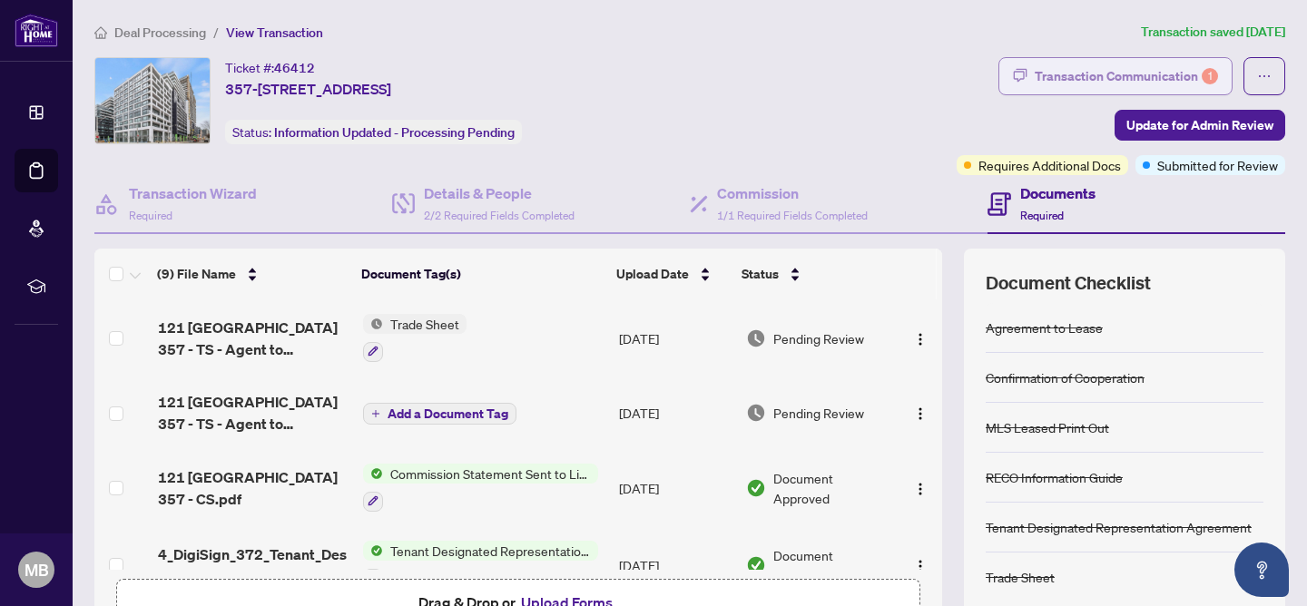
click at [1130, 80] on div "Transaction Communication 1" at bounding box center [1126, 76] width 183 height 29
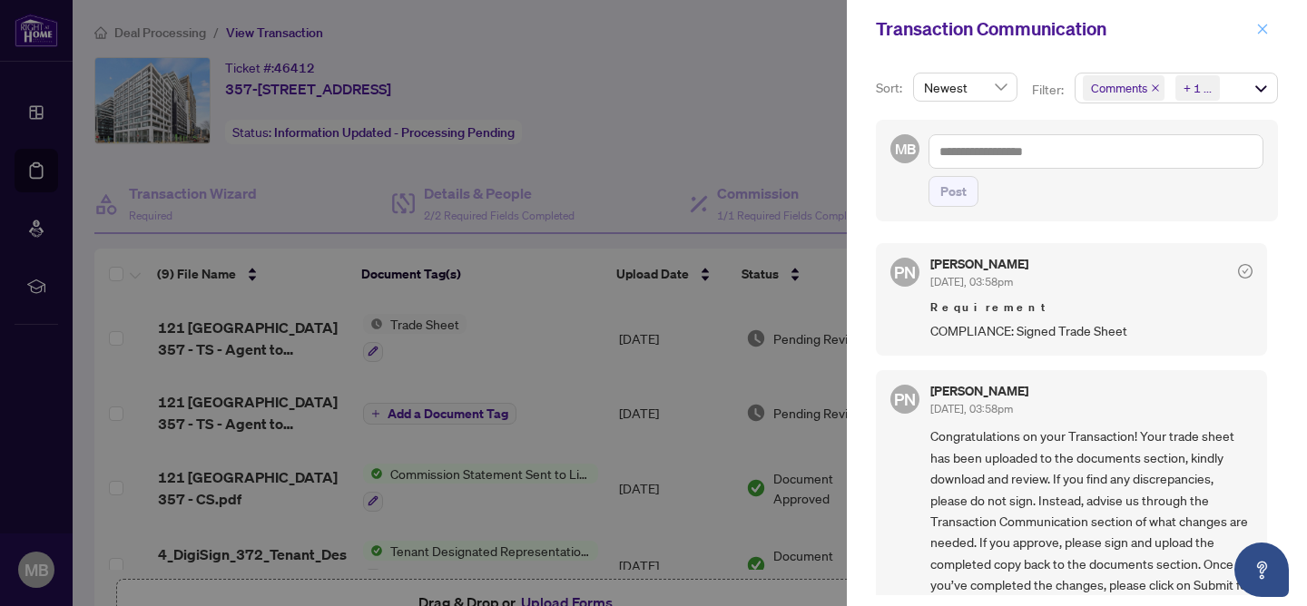
click at [1266, 25] on icon "close" at bounding box center [1263, 29] width 10 height 10
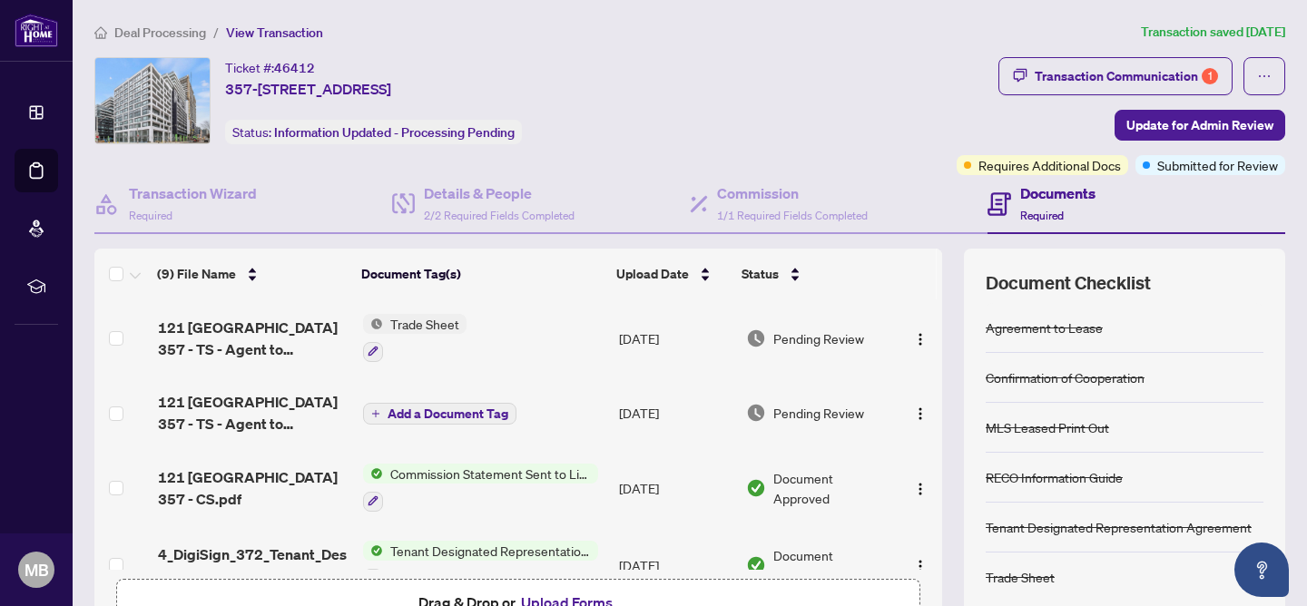
click at [415, 325] on span "Trade Sheet" at bounding box center [424, 324] width 83 height 20
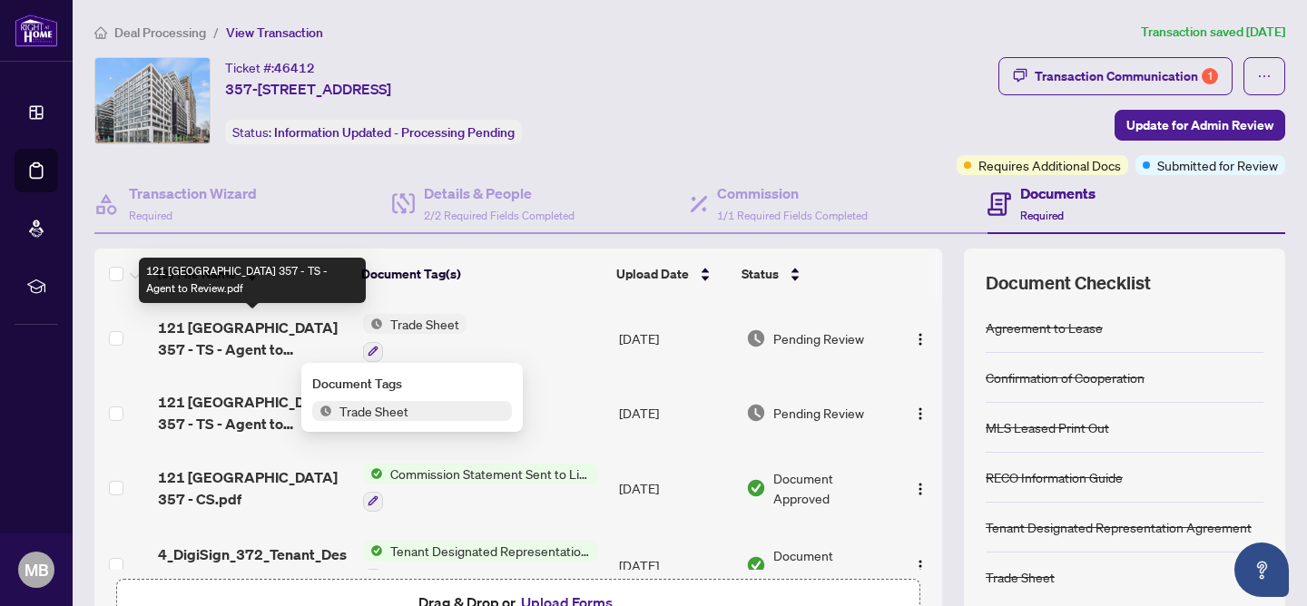
click at [313, 321] on span "121 [GEOGRAPHIC_DATA] 357 - TS - Agent to Review.pdf" at bounding box center [253, 339] width 191 height 44
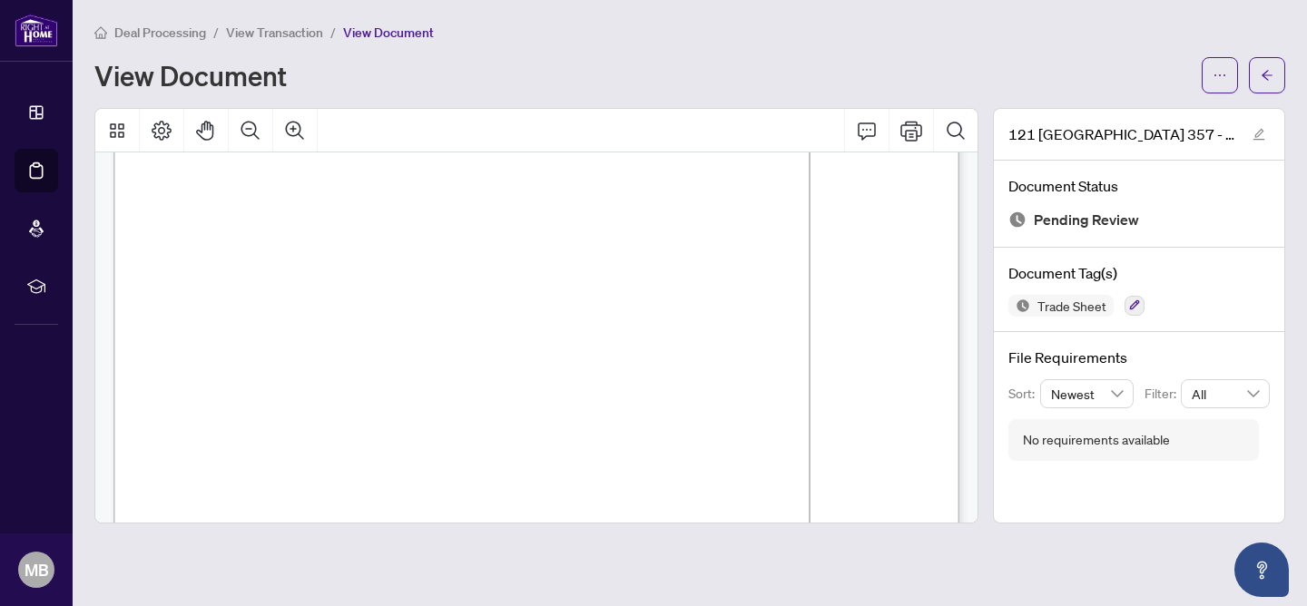
scroll to position [760, 0]
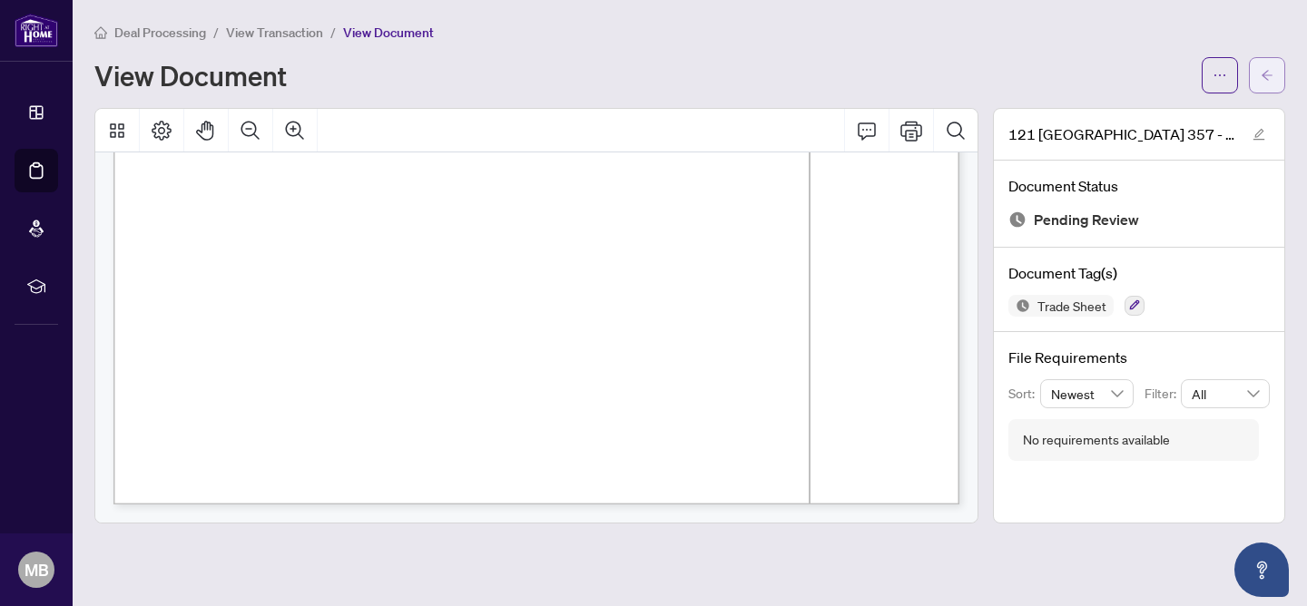
click at [1257, 80] on button "button" at bounding box center [1267, 75] width 36 height 36
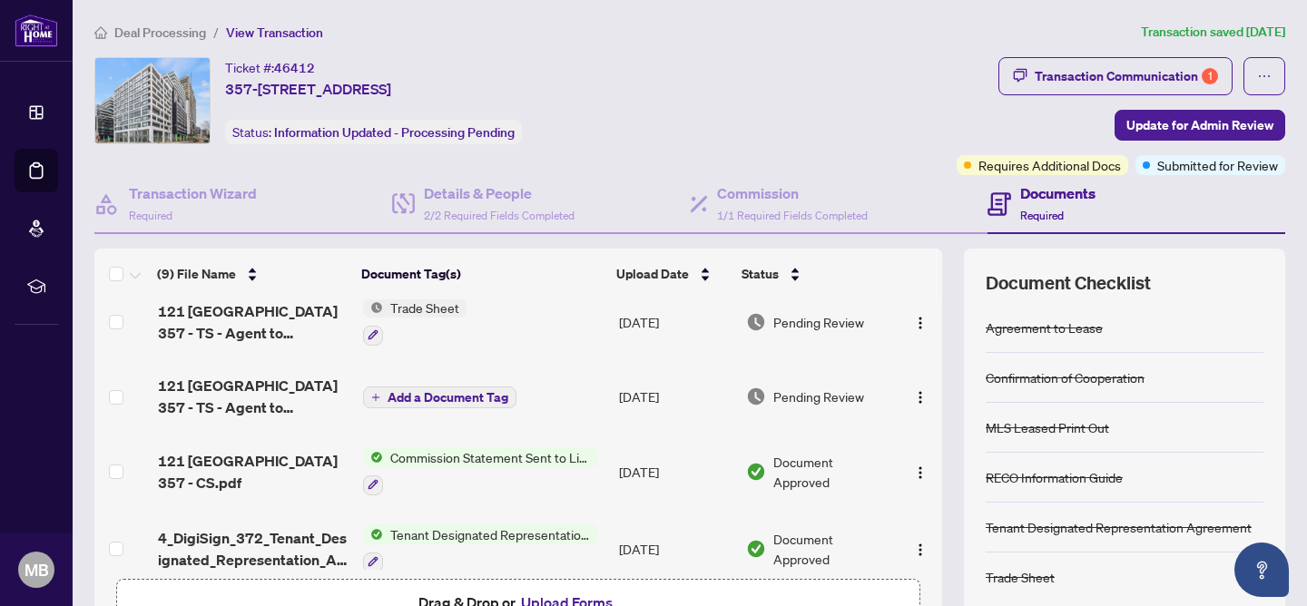
scroll to position [21, 0]
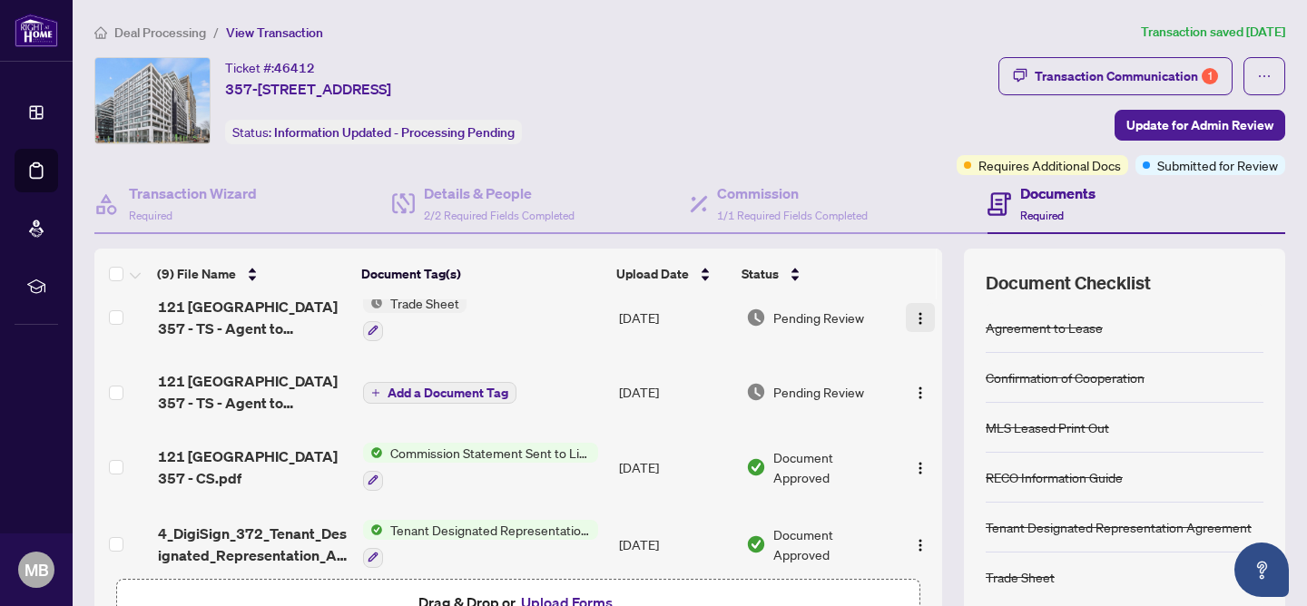
click at [913, 312] on img "button" at bounding box center [920, 318] width 15 height 15
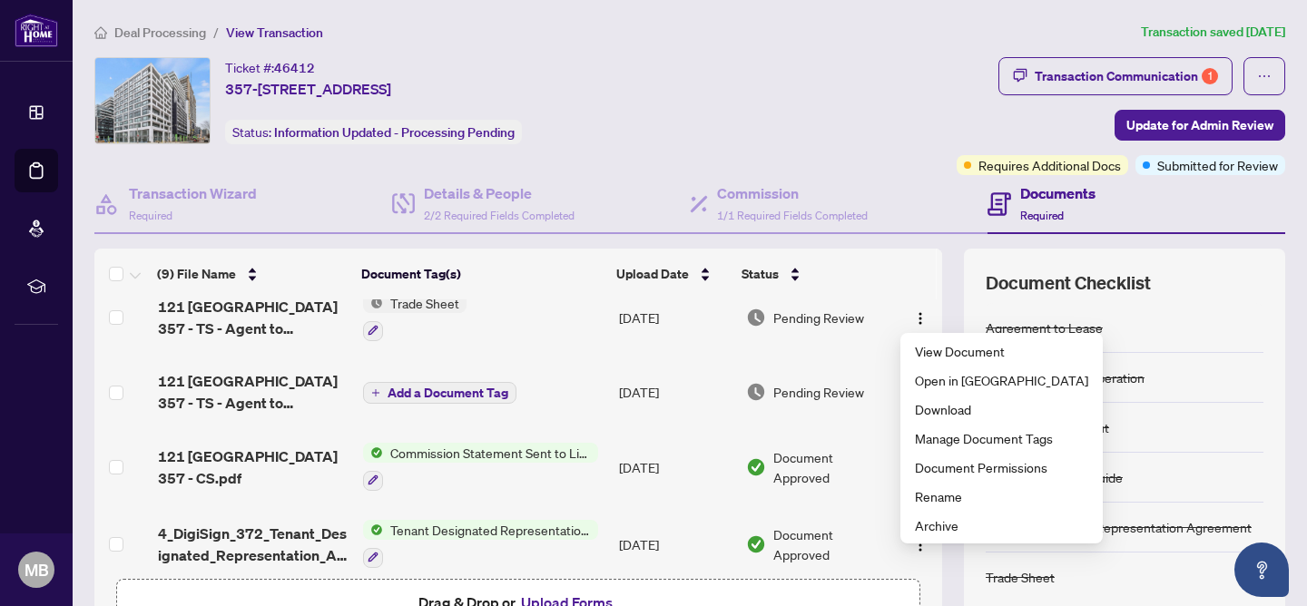
click at [837, 373] on td "Pending Review" at bounding box center [818, 392] width 159 height 73
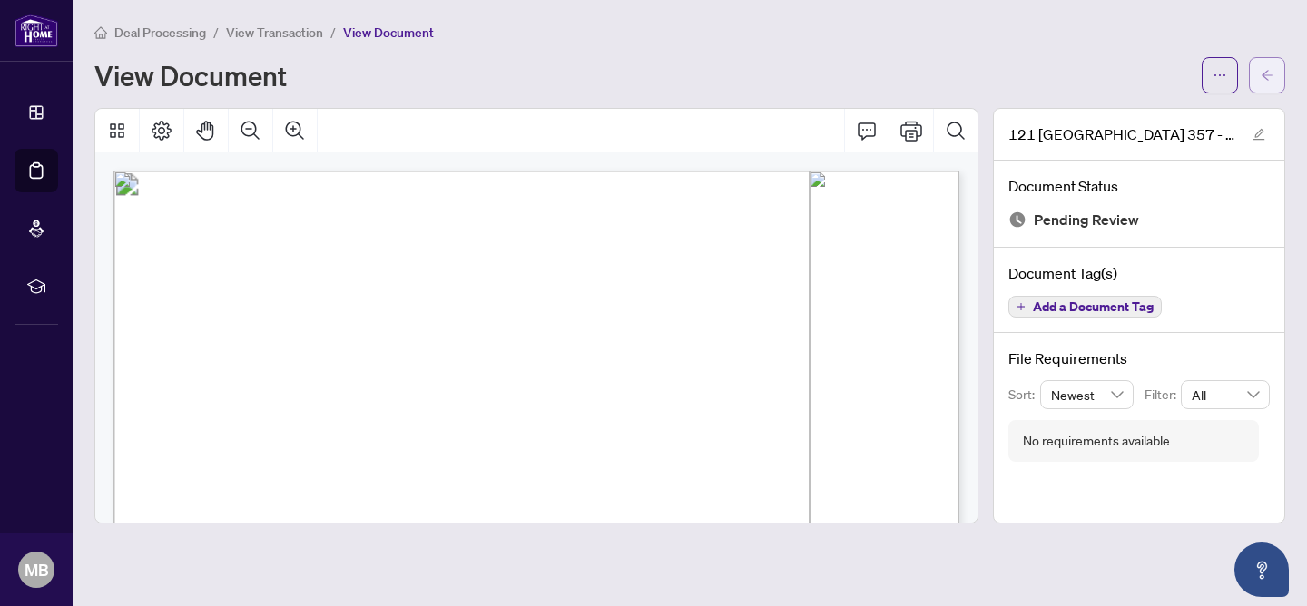
click at [1276, 65] on button "button" at bounding box center [1267, 75] width 36 height 36
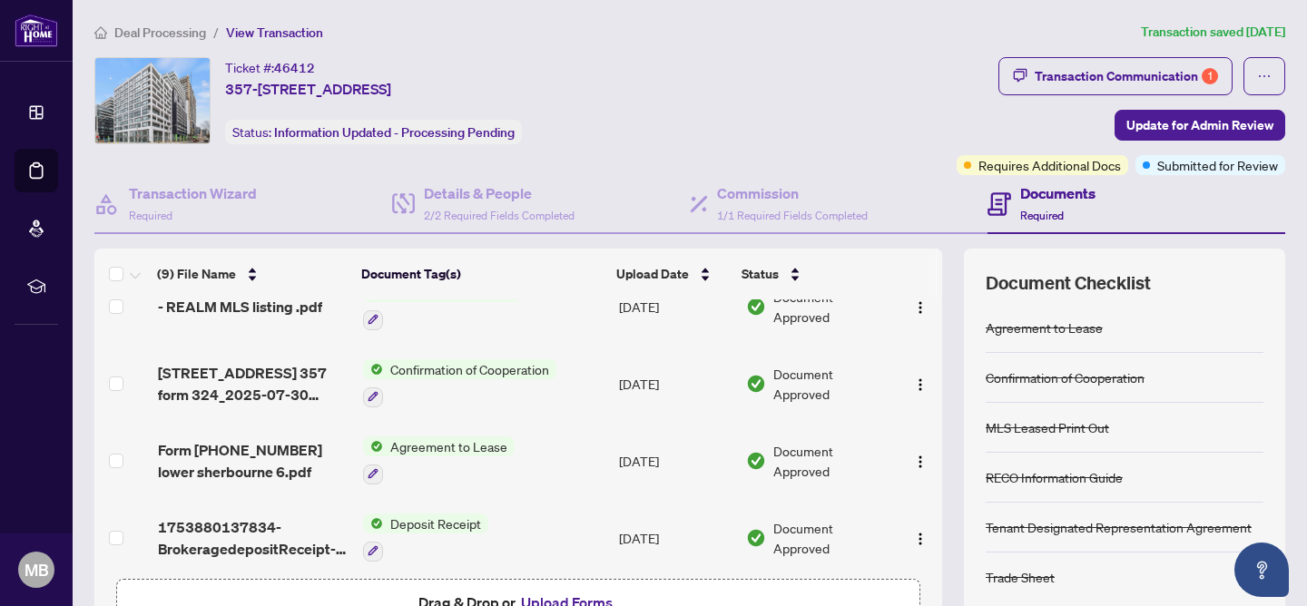
scroll to position [418, 0]
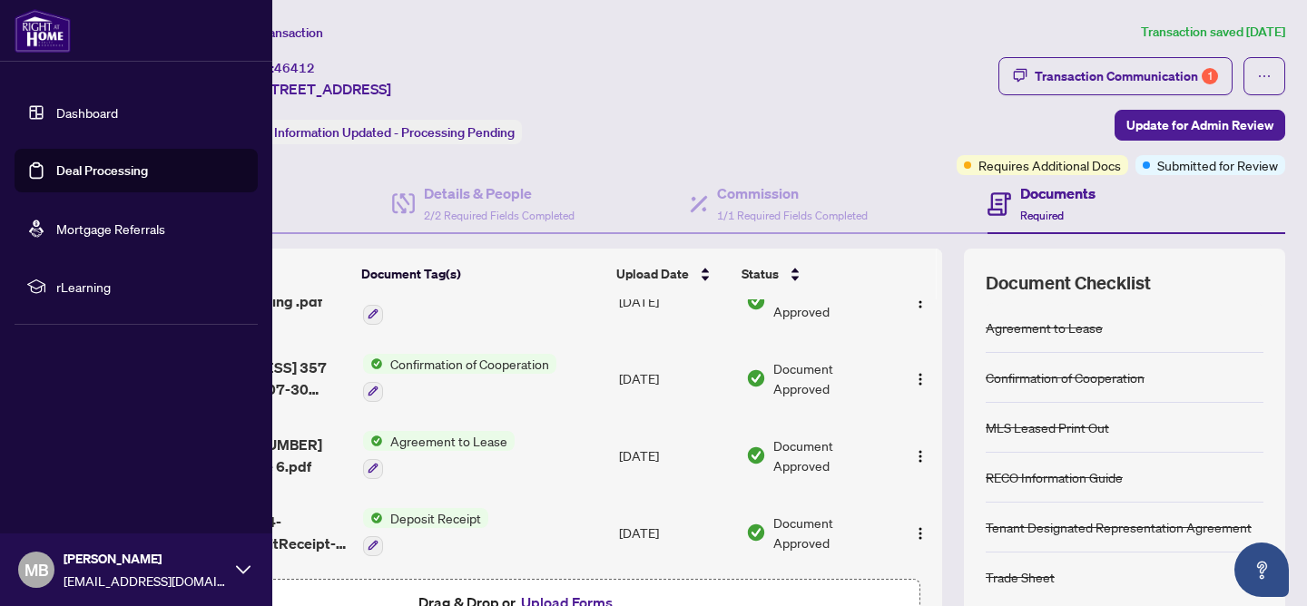
click at [95, 175] on link "Deal Processing" at bounding box center [102, 170] width 92 height 16
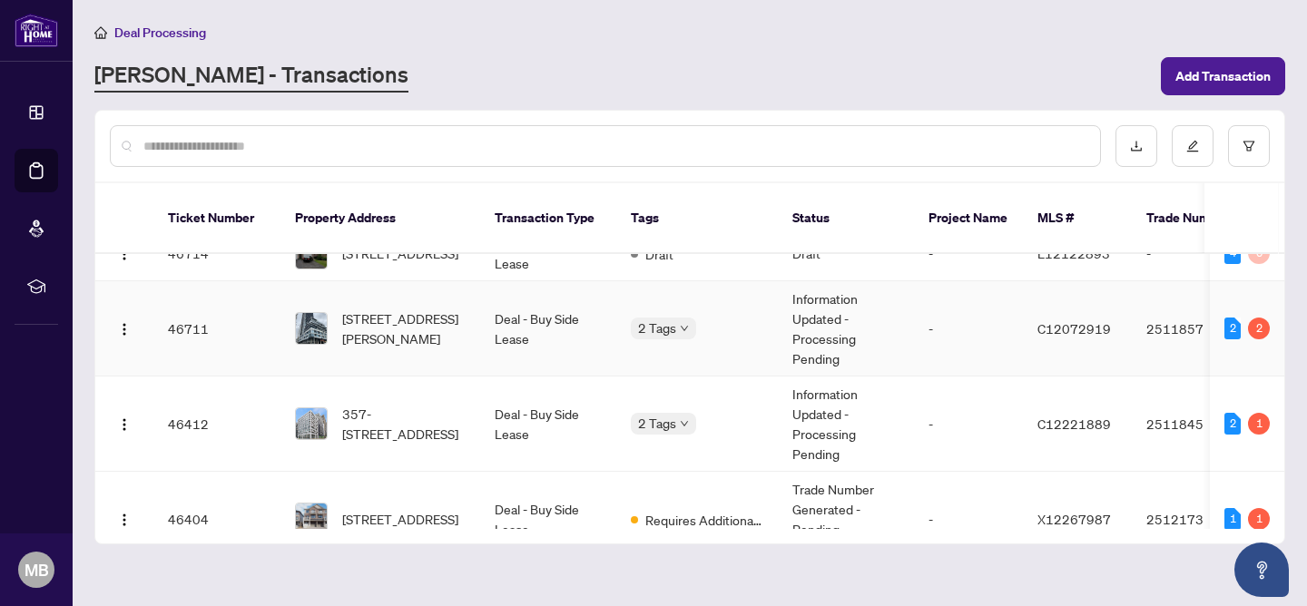
scroll to position [29, 0]
click at [807, 307] on td "Information Updated - Processing Pending" at bounding box center [846, 327] width 136 height 95
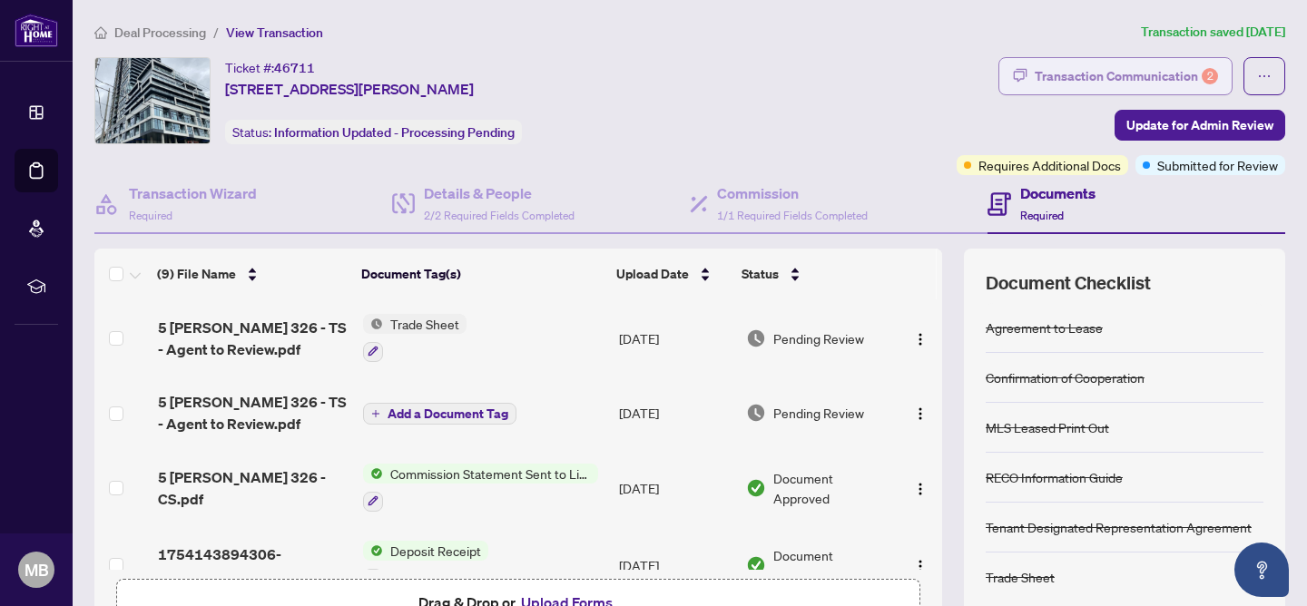
click at [1209, 70] on div "2" at bounding box center [1210, 76] width 16 height 16
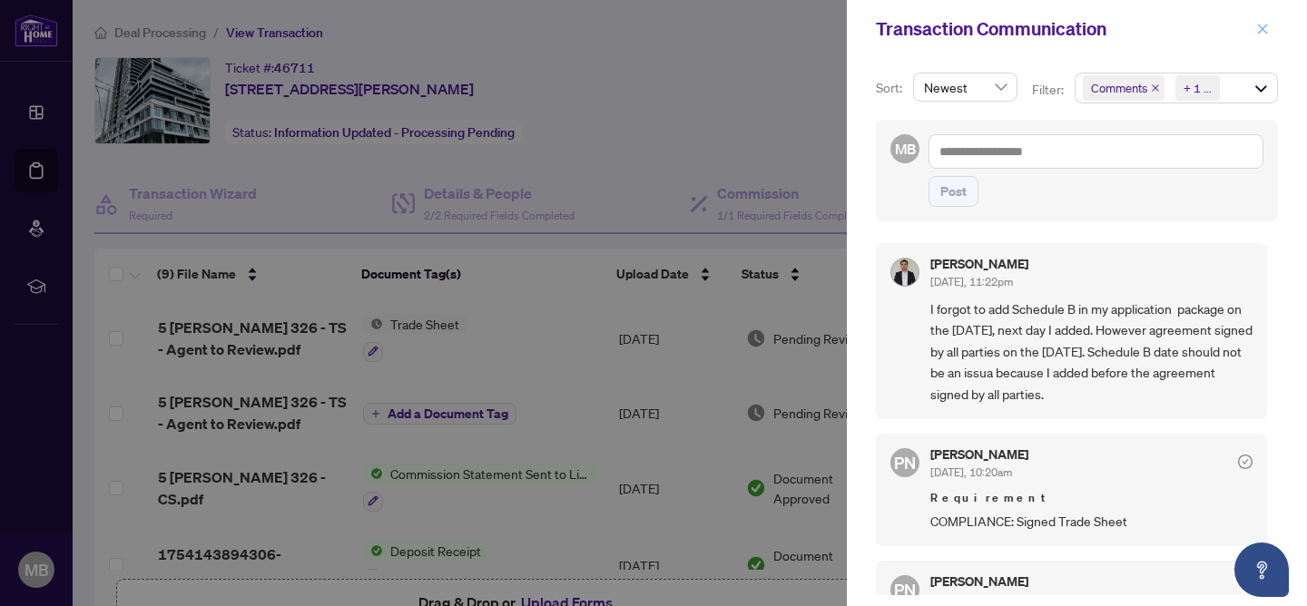
click at [1259, 26] on icon "close" at bounding box center [1262, 29] width 13 height 13
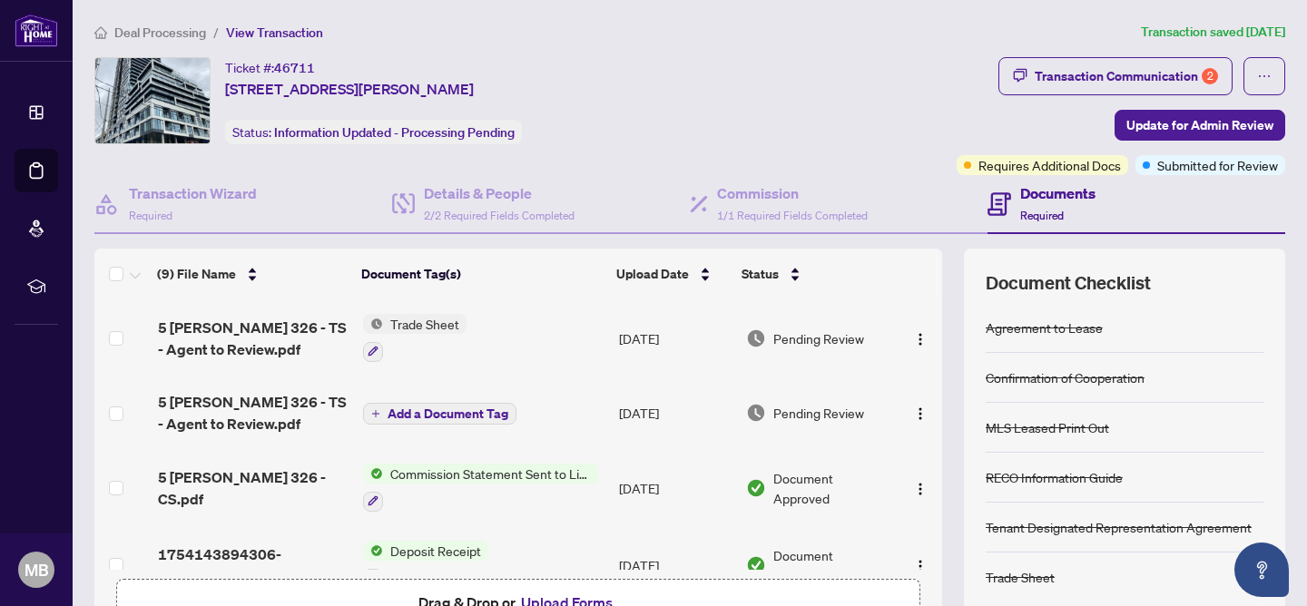
click at [420, 322] on span "Trade Sheet" at bounding box center [424, 324] width 83 height 20
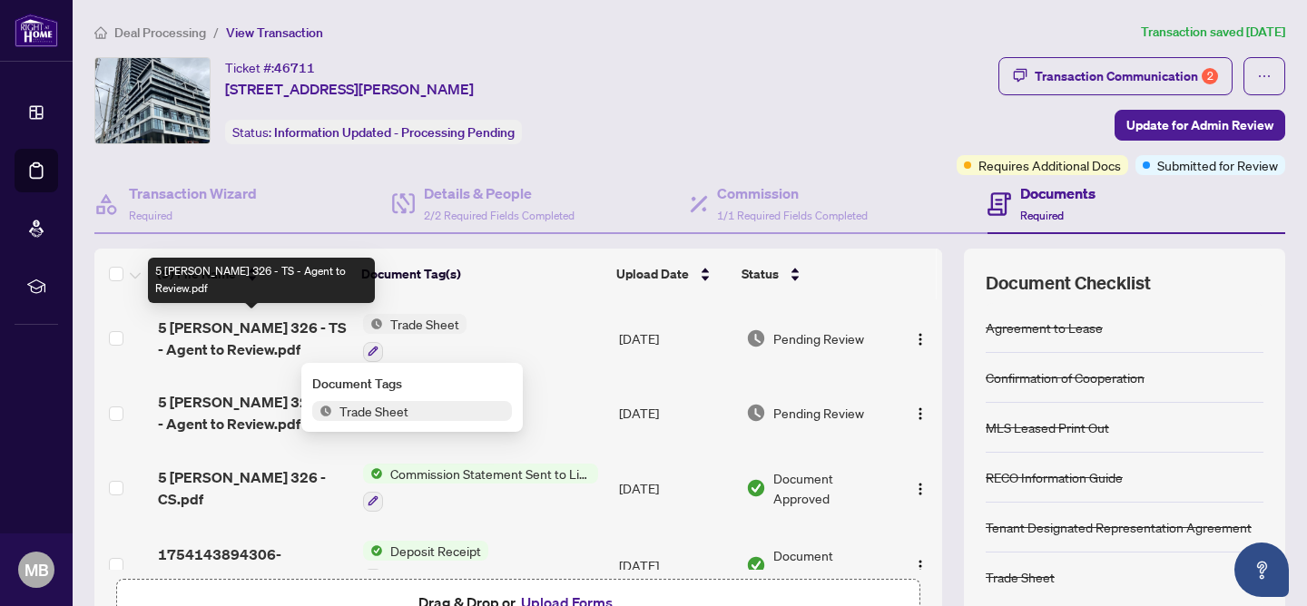
click at [283, 322] on span "5 [PERSON_NAME] 326 - TS - Agent to Review.pdf" at bounding box center [253, 339] width 191 height 44
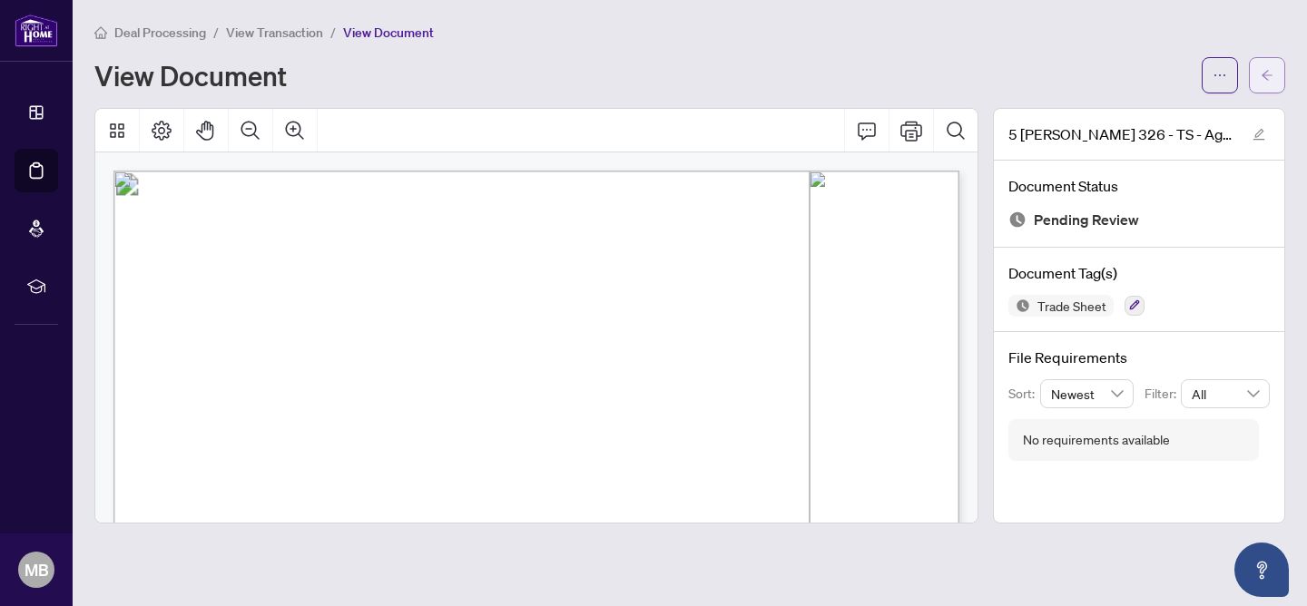
click at [1277, 77] on button "button" at bounding box center [1267, 75] width 36 height 36
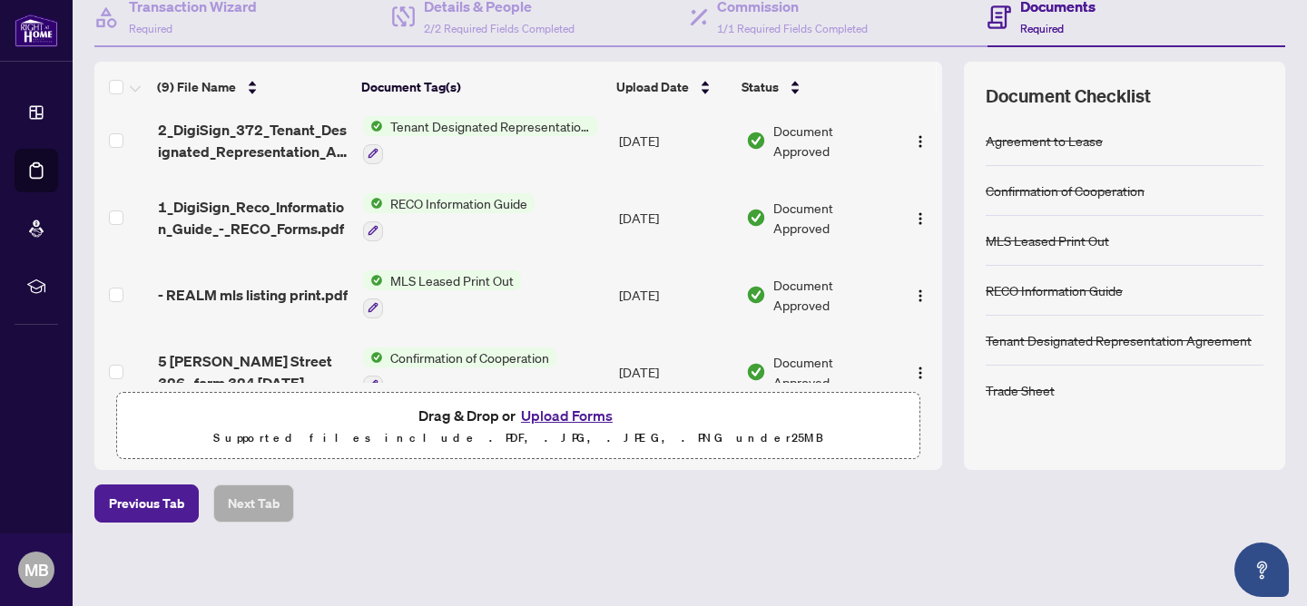
scroll to position [418, 0]
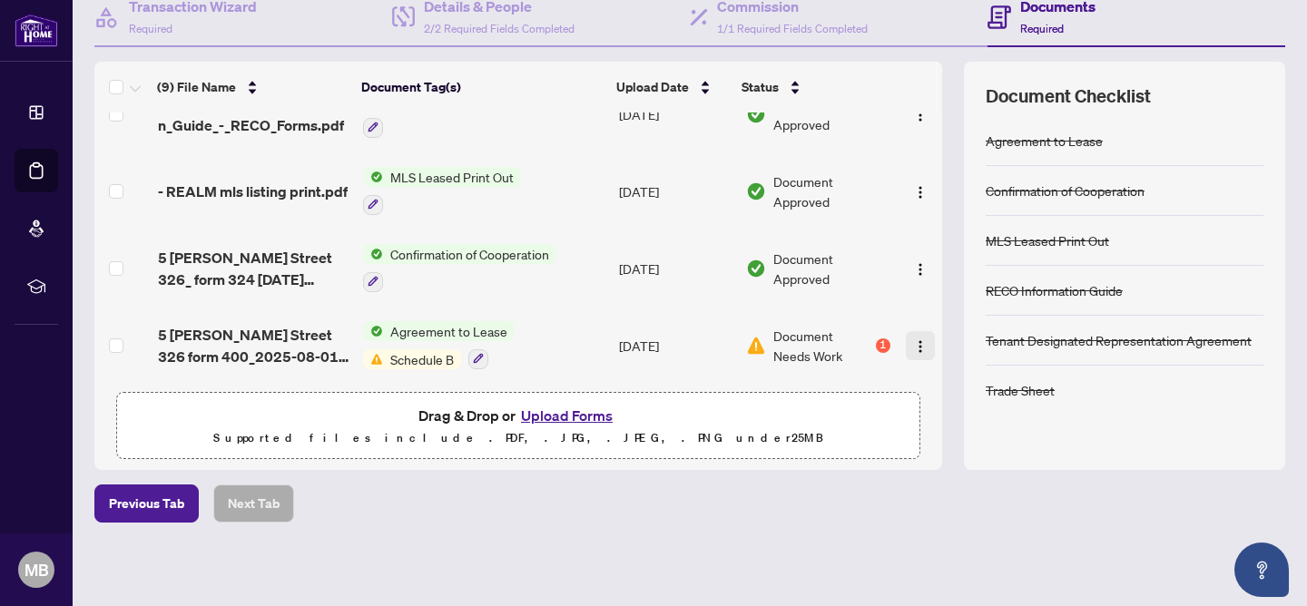
click at [913, 339] on img "button" at bounding box center [920, 346] width 15 height 15
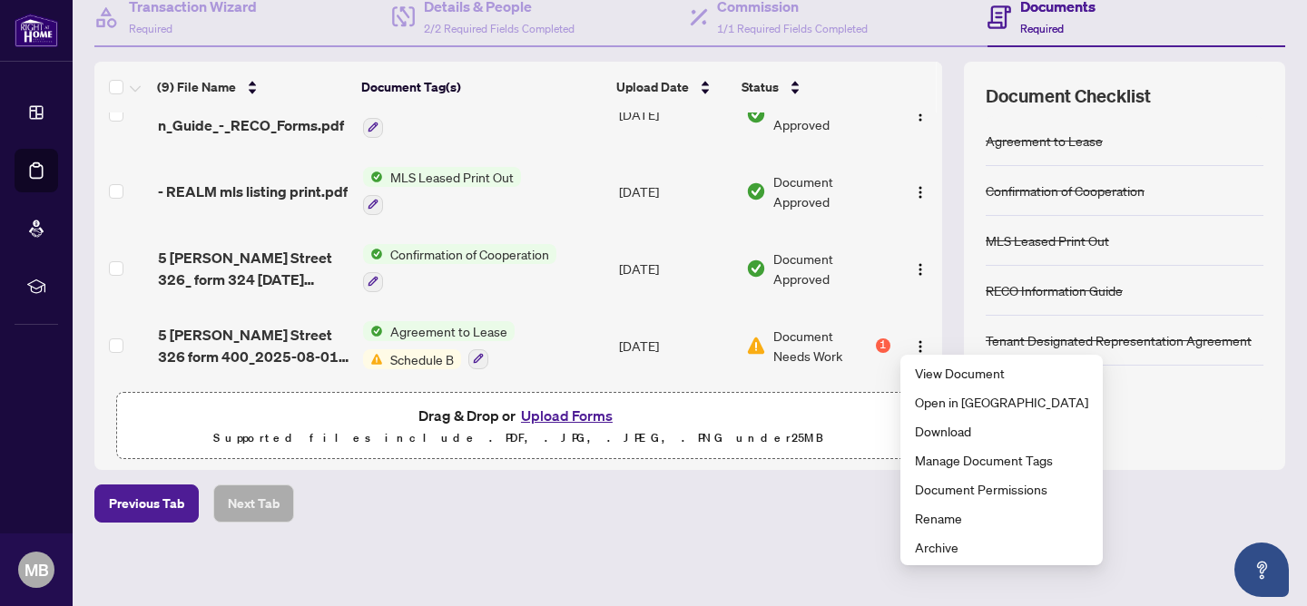
click at [558, 508] on div "Previous Tab Next Tab" at bounding box center [689, 504] width 1191 height 38
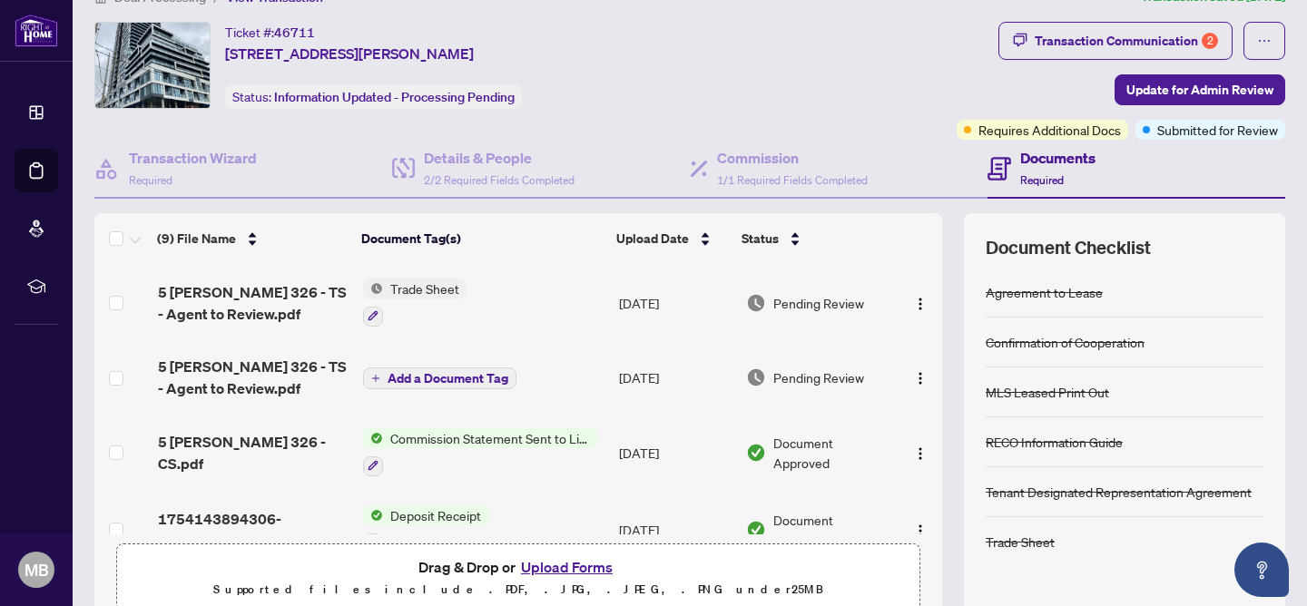
scroll to position [0, 0]
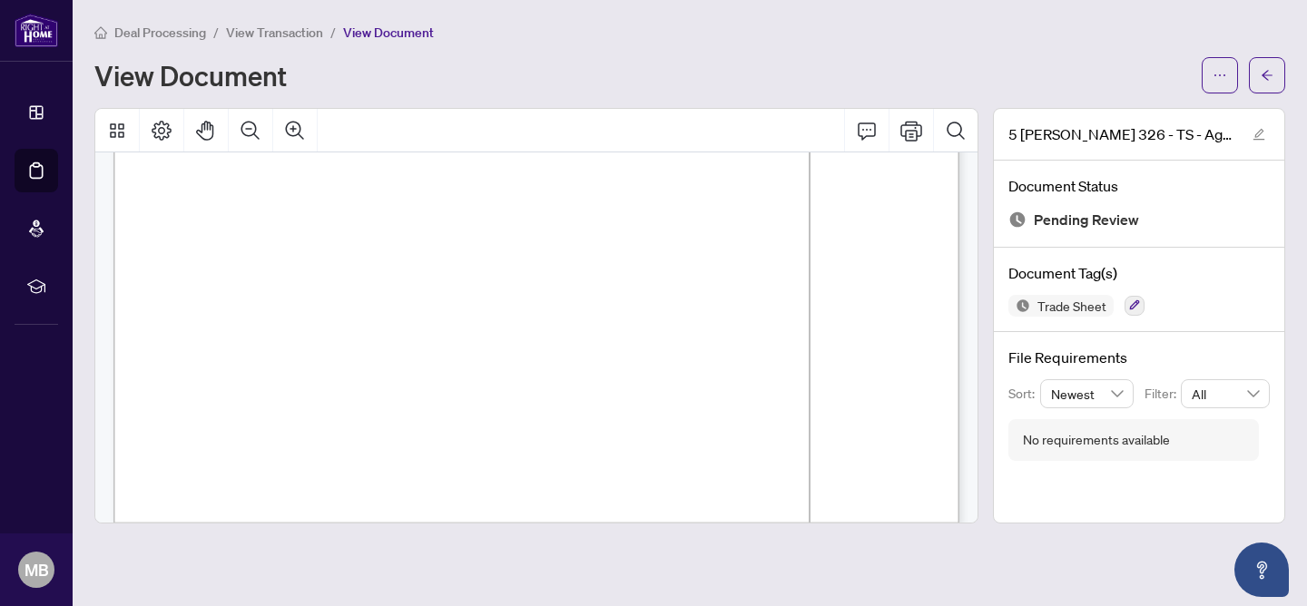
scroll to position [760, 0]
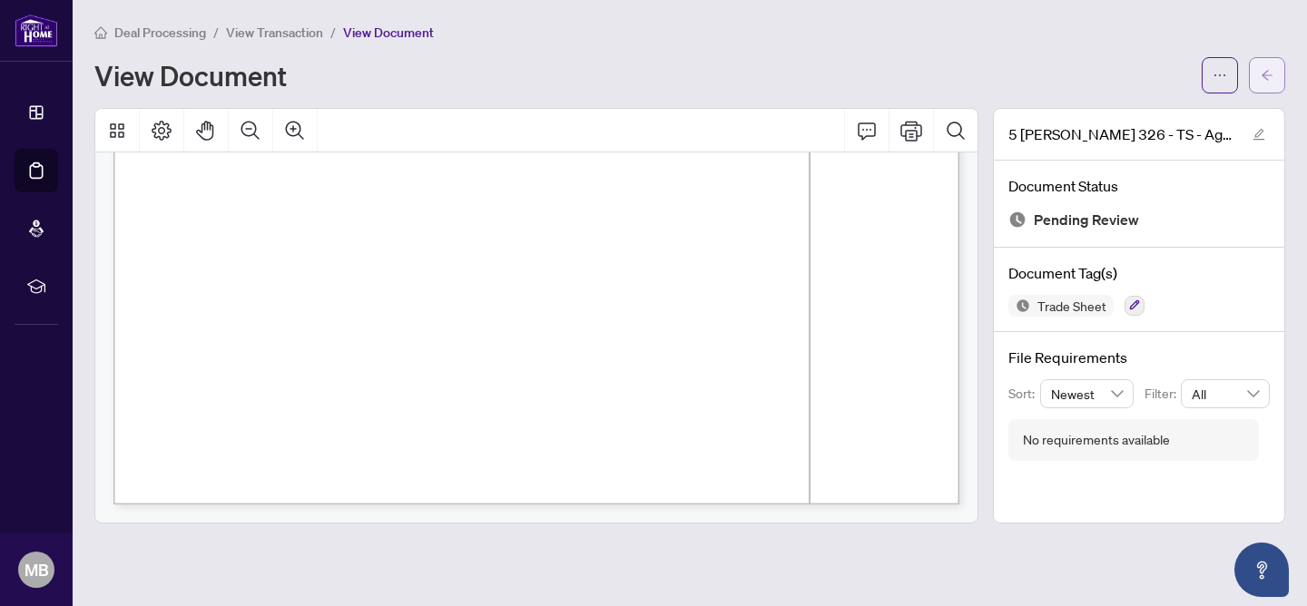
click at [1263, 70] on icon "arrow-left" at bounding box center [1267, 75] width 13 height 13
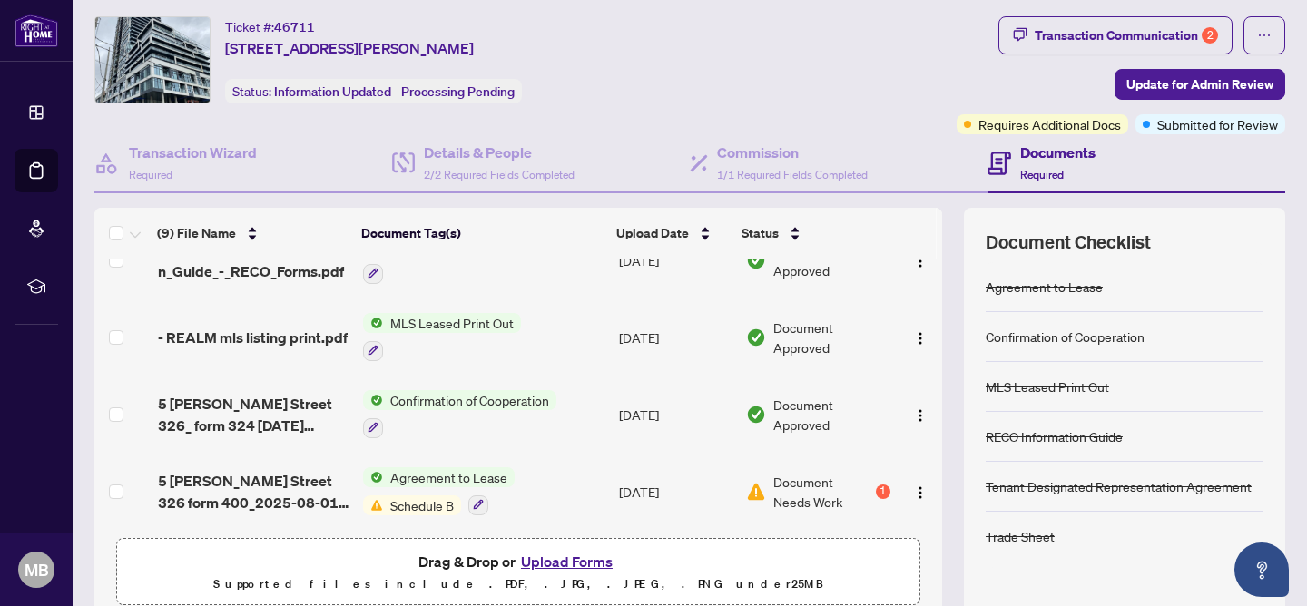
scroll to position [59, 0]
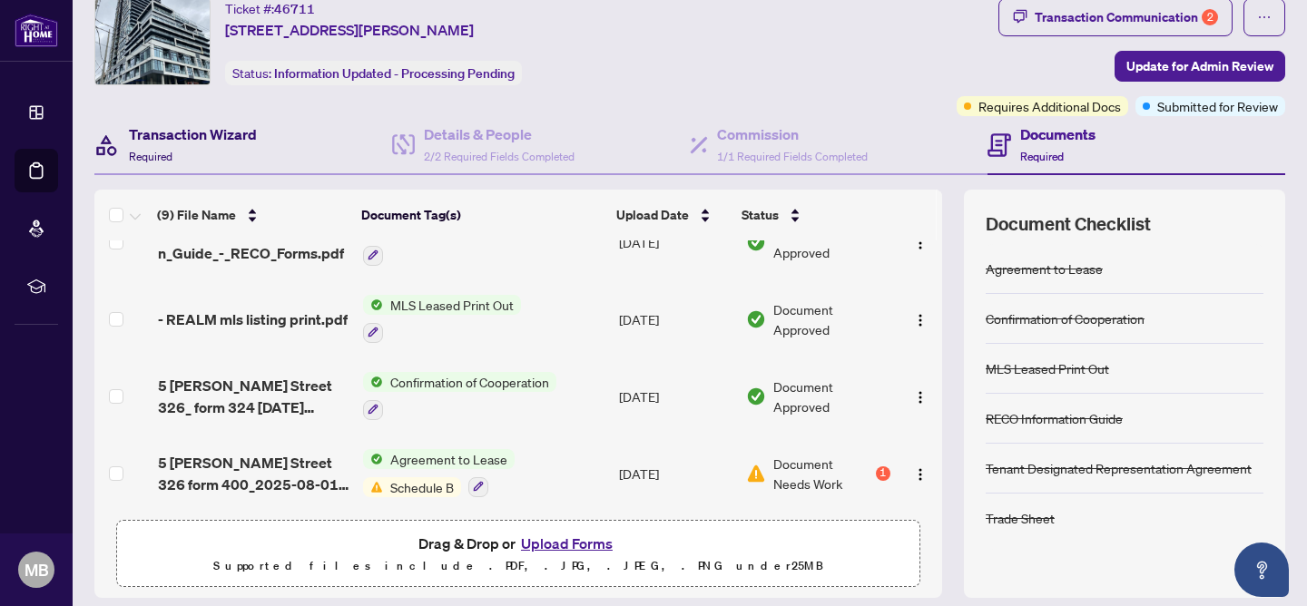
click at [165, 130] on h4 "Transaction Wizard" at bounding box center [193, 134] width 128 height 22
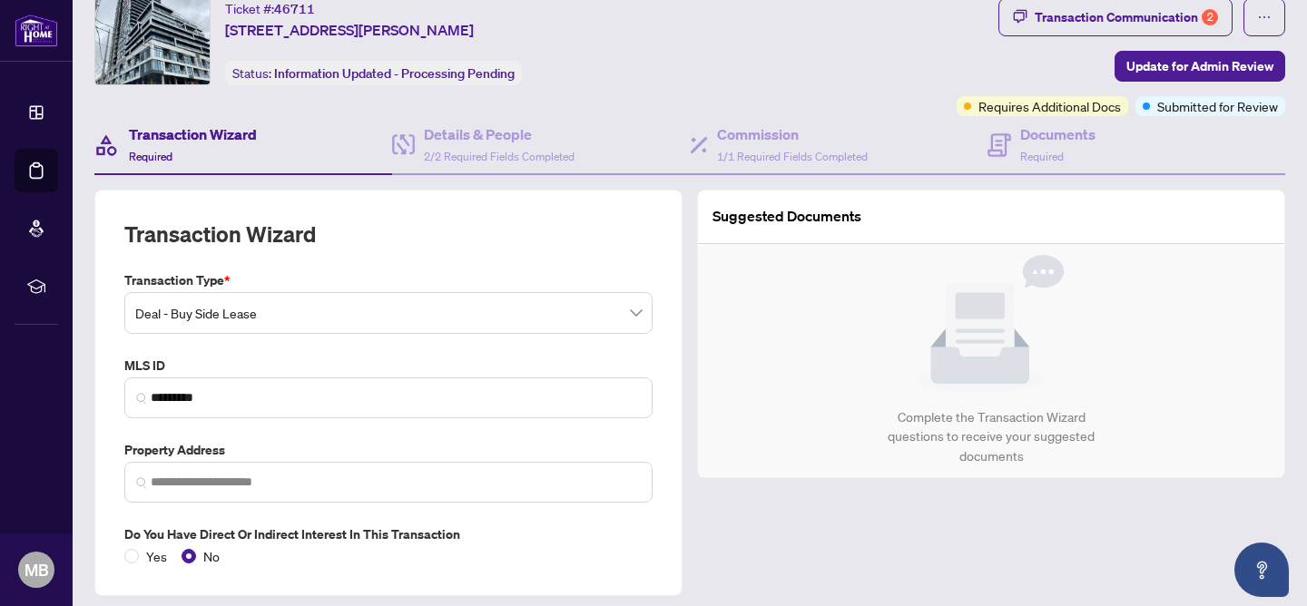
type input "**********"
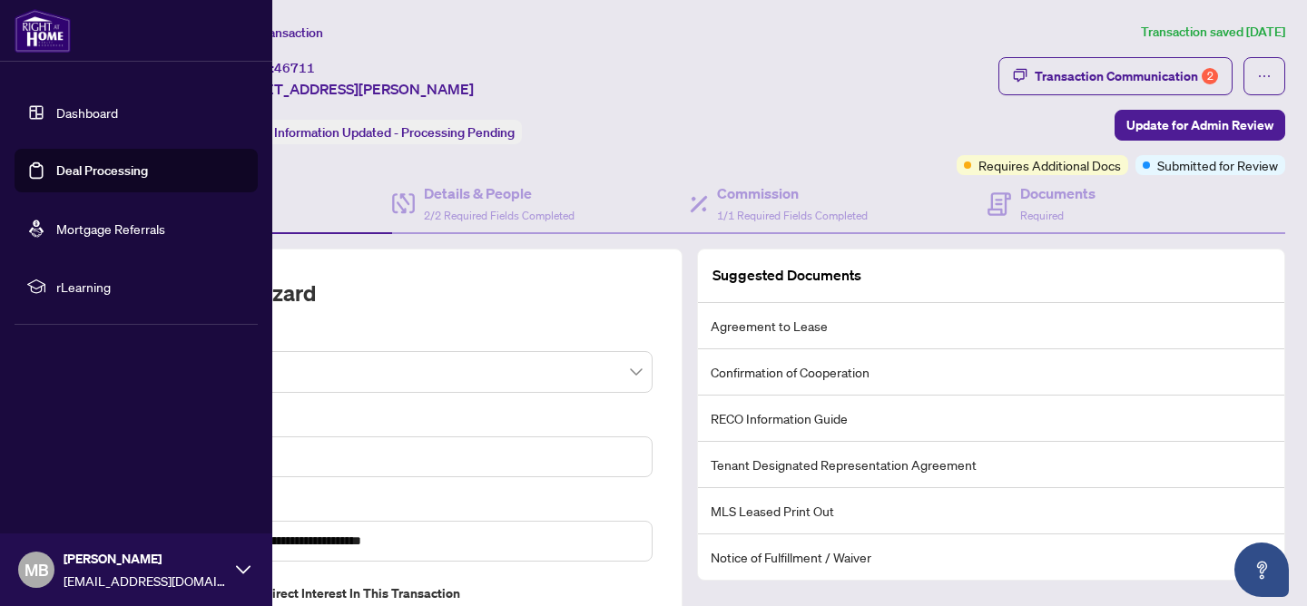
click at [107, 166] on link "Deal Processing" at bounding box center [102, 170] width 92 height 16
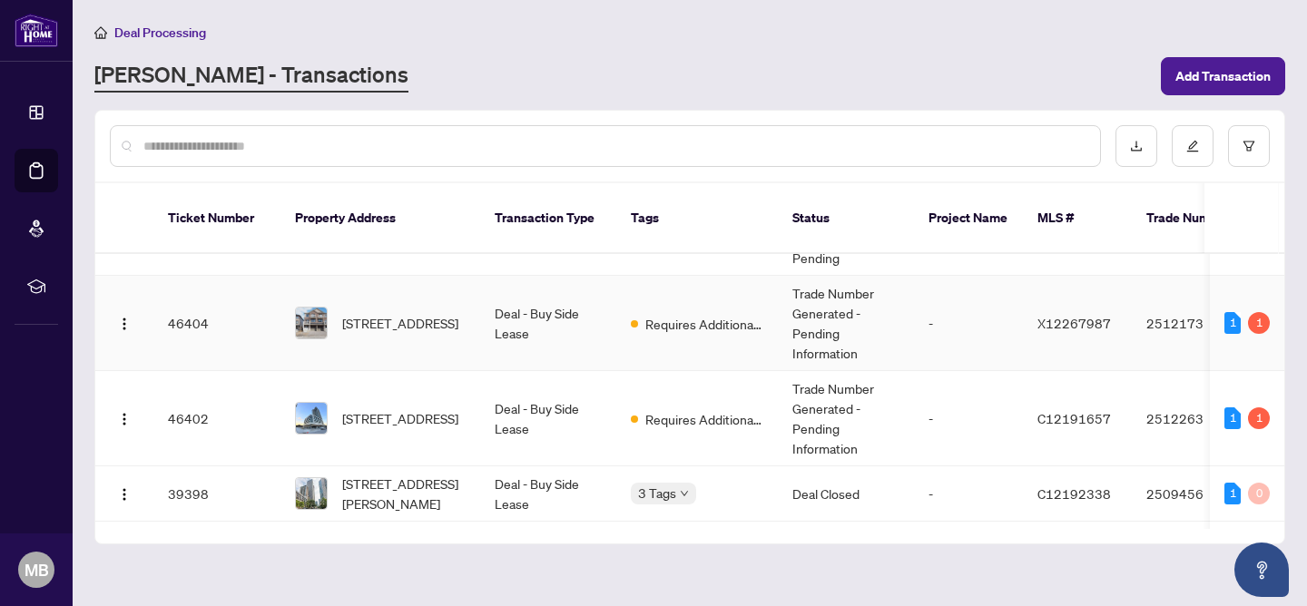
scroll to position [228, 0]
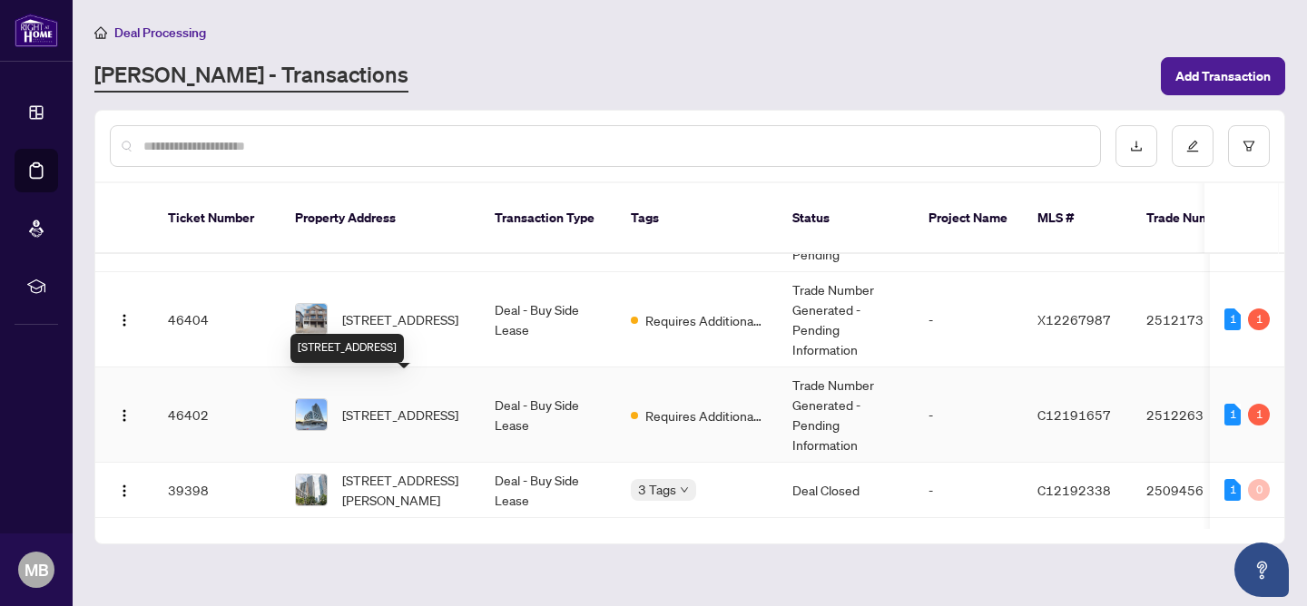
click at [432, 405] on span "[STREET_ADDRESS]" at bounding box center [400, 415] width 116 height 20
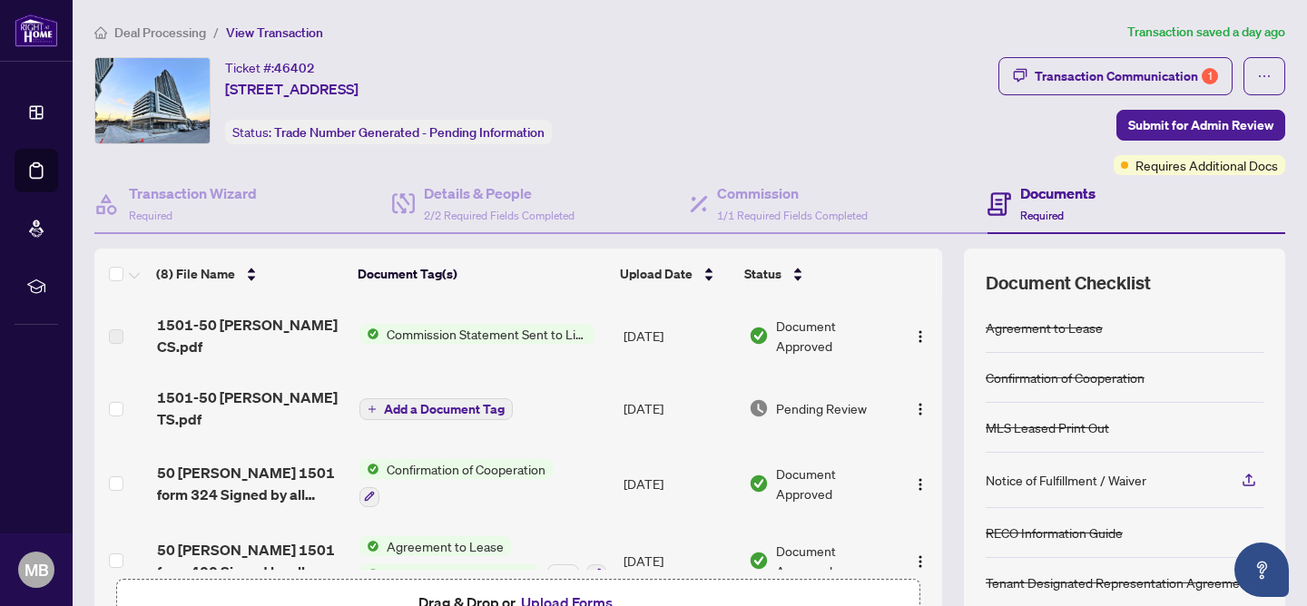
scroll to position [12, 0]
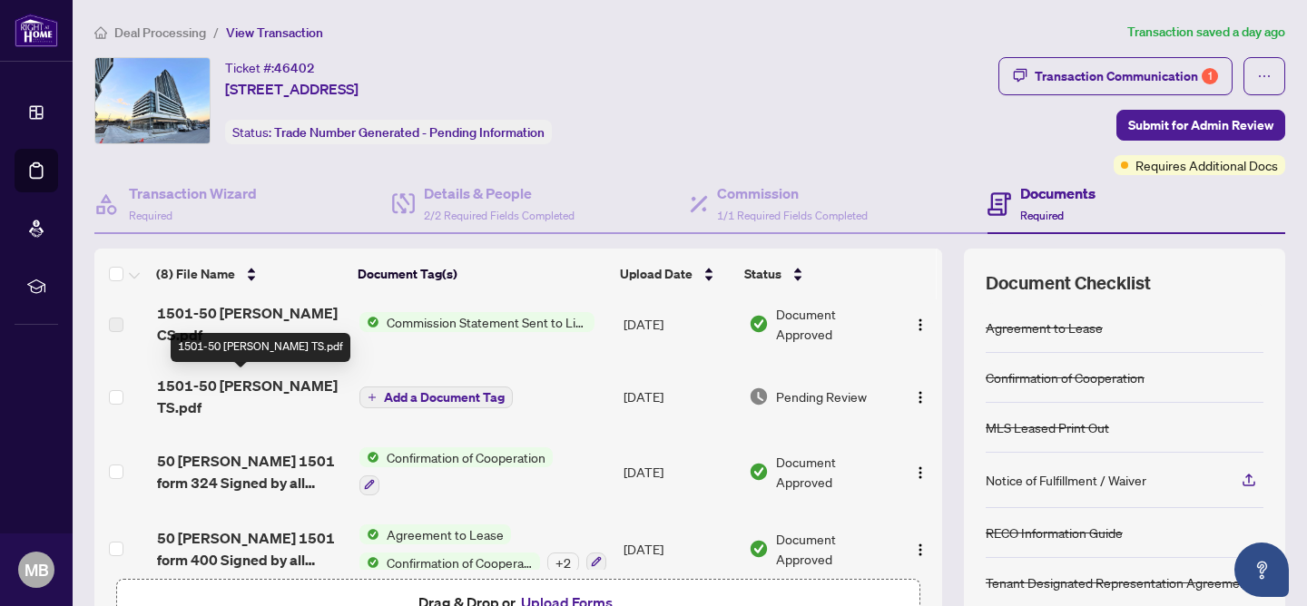
click at [267, 383] on span "1501-50 [PERSON_NAME] TS.pdf" at bounding box center [251, 397] width 188 height 44
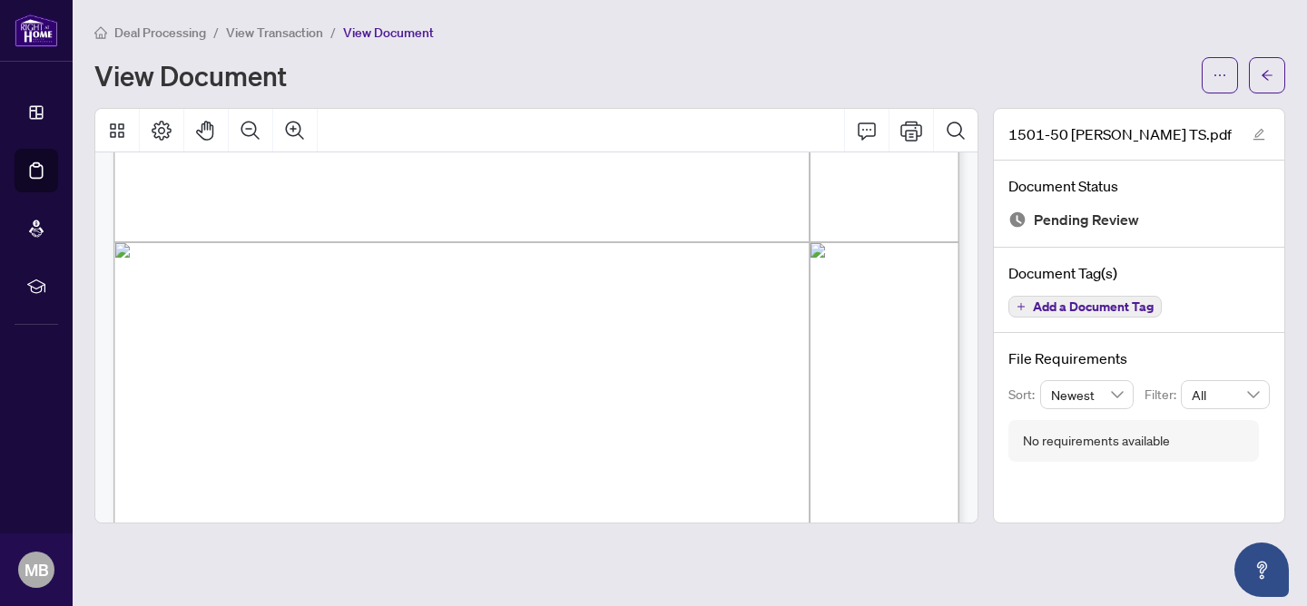
scroll to position [512, 0]
click at [1212, 85] on button "button" at bounding box center [1220, 75] width 36 height 36
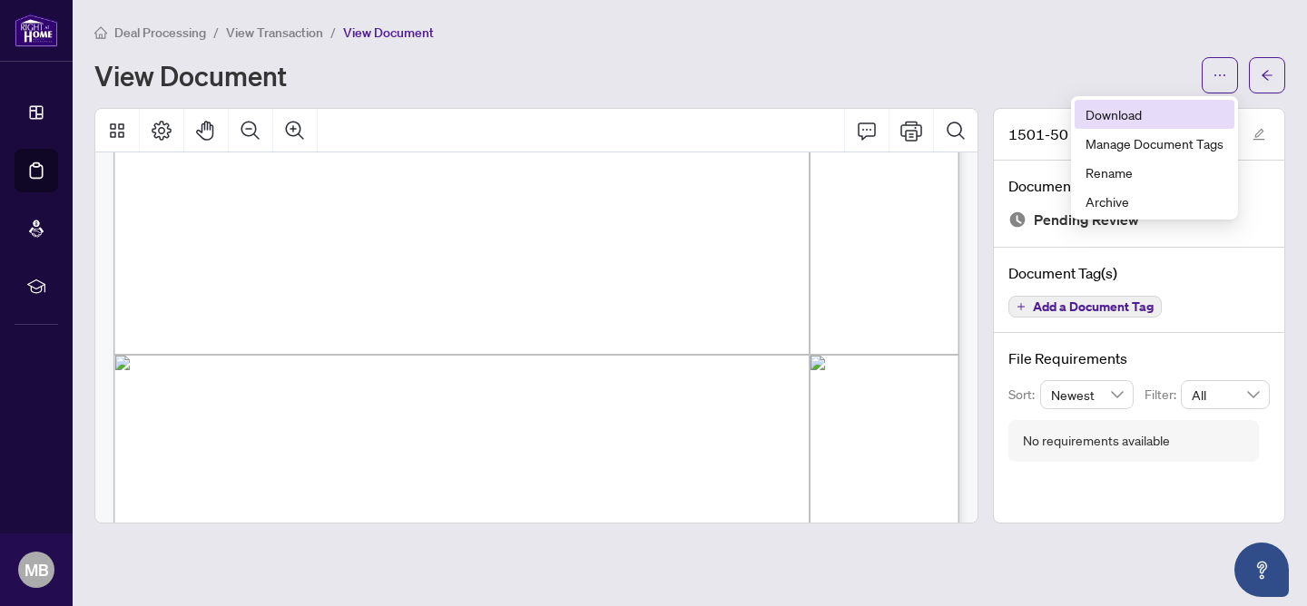
click at [1127, 121] on span "Download" at bounding box center [1154, 114] width 138 height 20
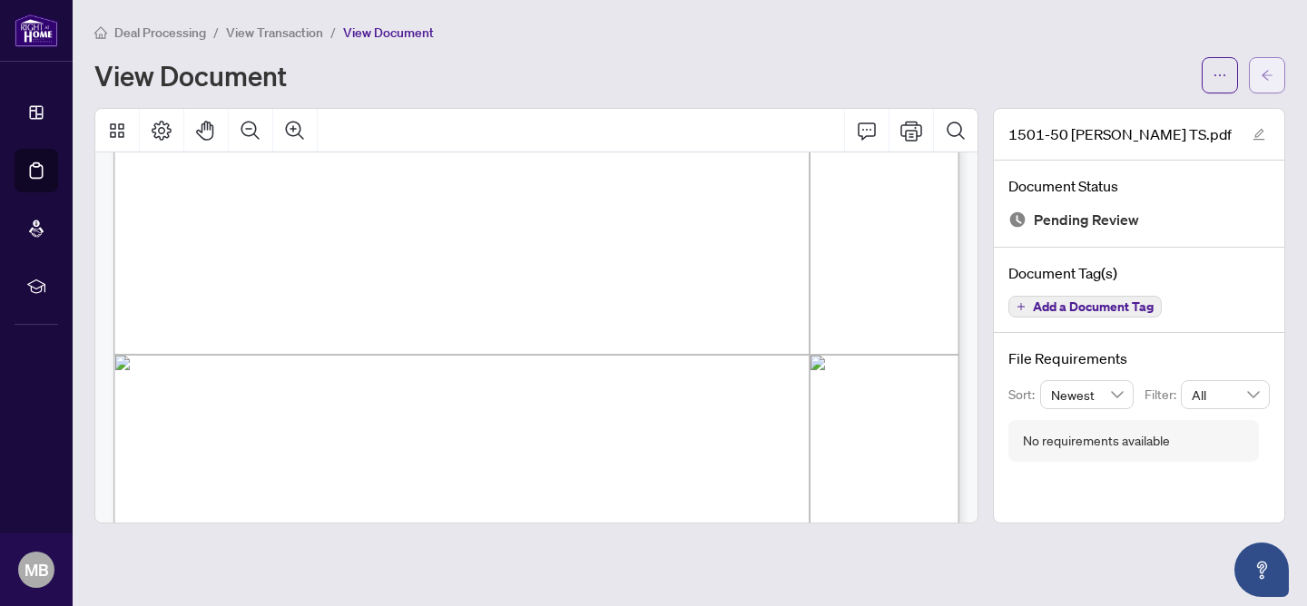
click at [1265, 77] on icon "arrow-left" at bounding box center [1266, 75] width 11 height 10
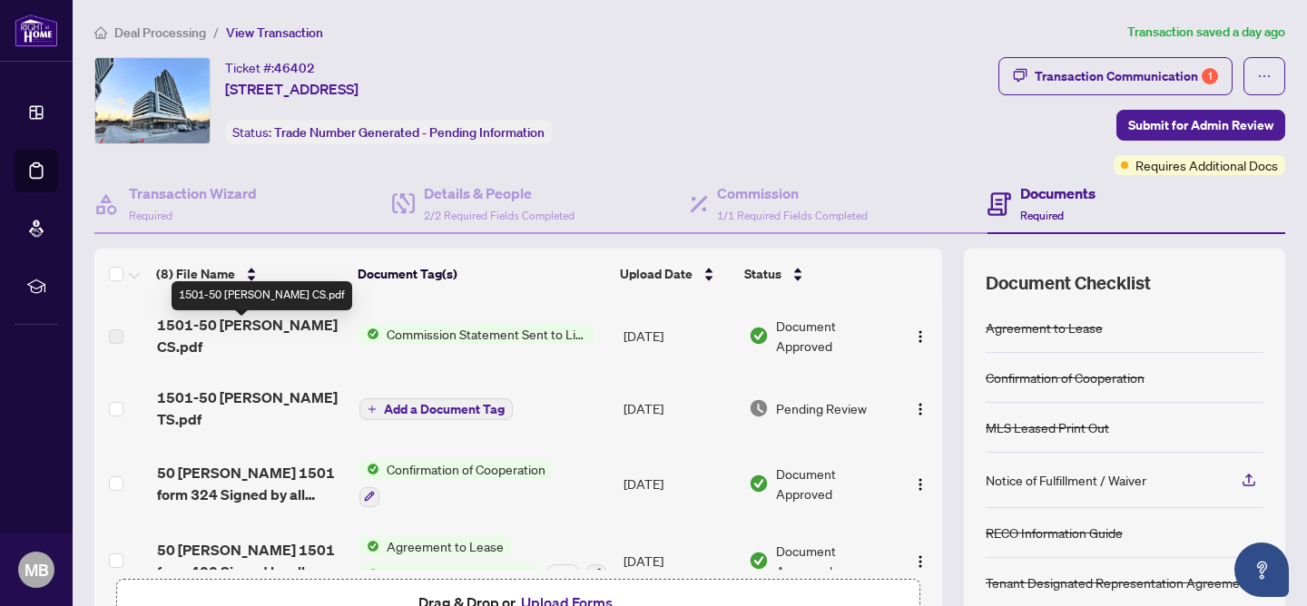
click at [300, 333] on span "1501-50 [PERSON_NAME] CS.pdf" at bounding box center [251, 336] width 188 height 44
click at [506, 324] on span "Commission Statement Sent to Listing Brokerage" at bounding box center [486, 334] width 215 height 20
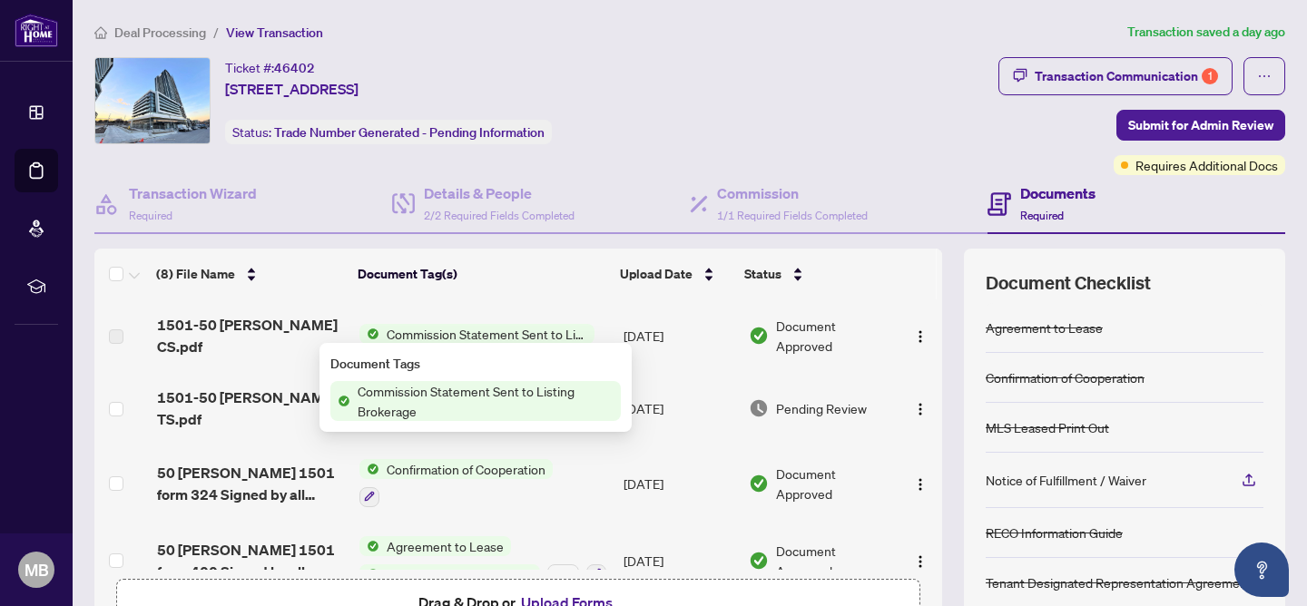
click at [612, 303] on td "Commission Statement Sent to Listing Brokerage" at bounding box center [484, 335] width 265 height 73
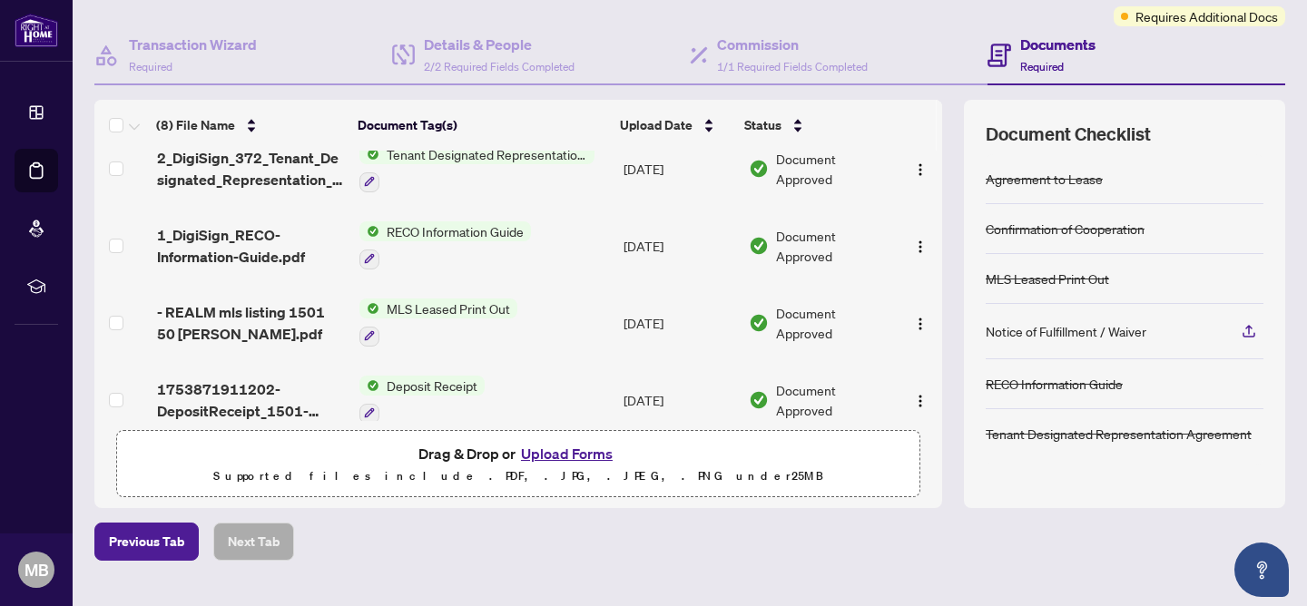
scroll to position [187, 0]
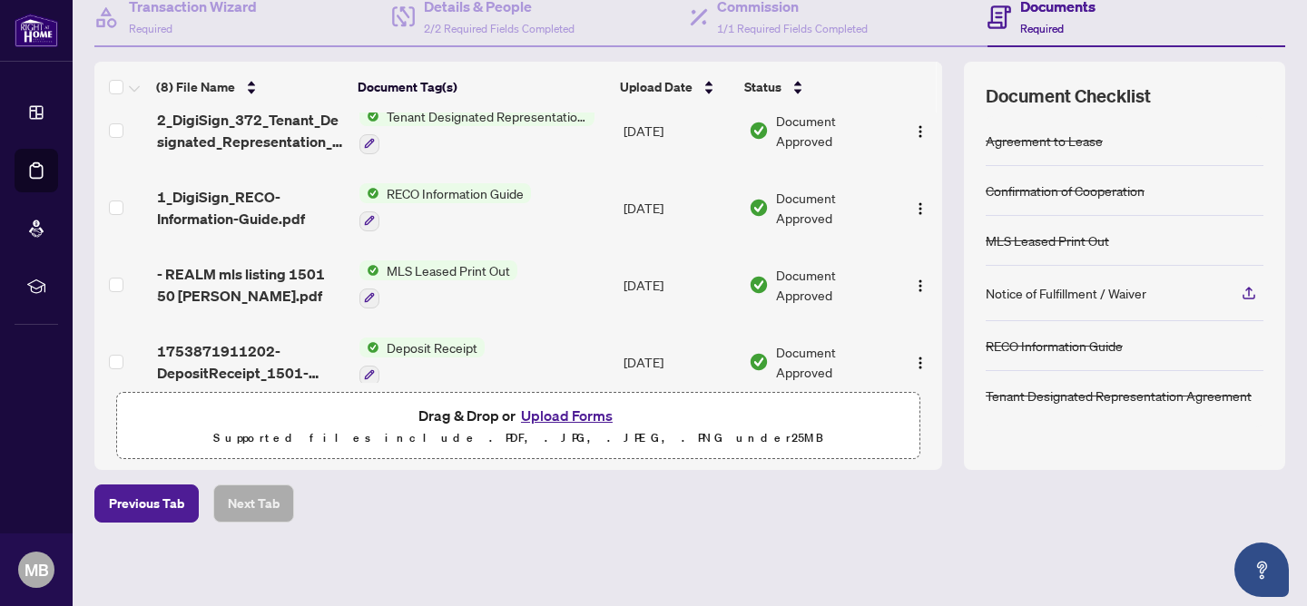
click at [561, 409] on button "Upload Forms" at bounding box center [566, 416] width 103 height 24
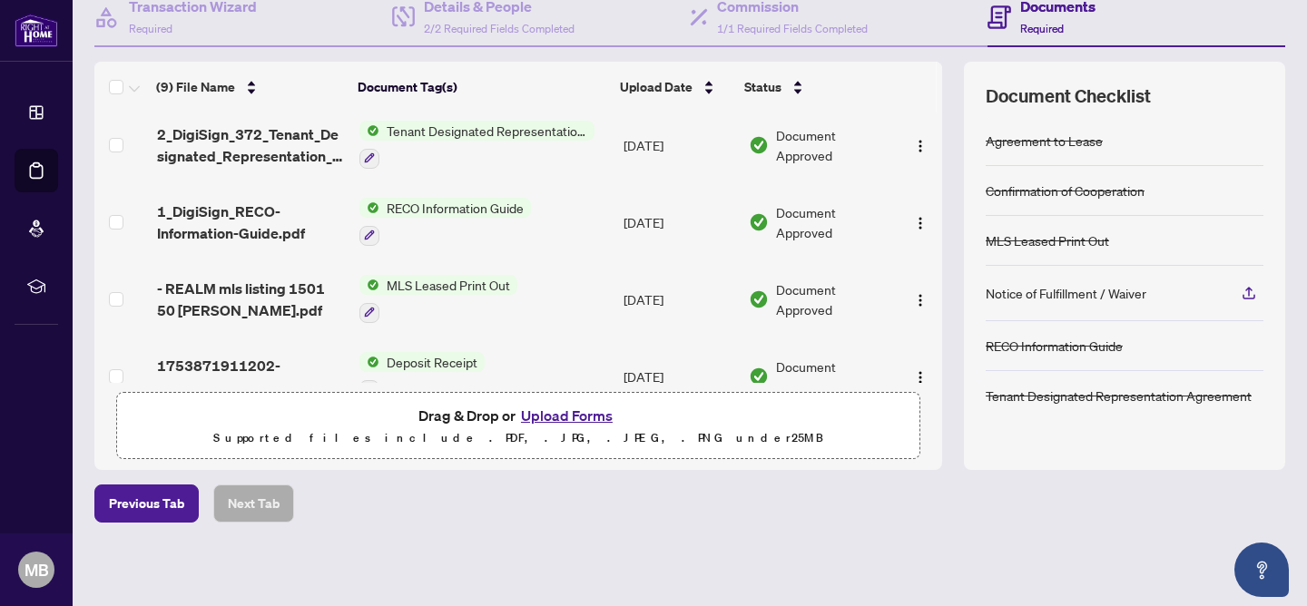
scroll to position [0, 0]
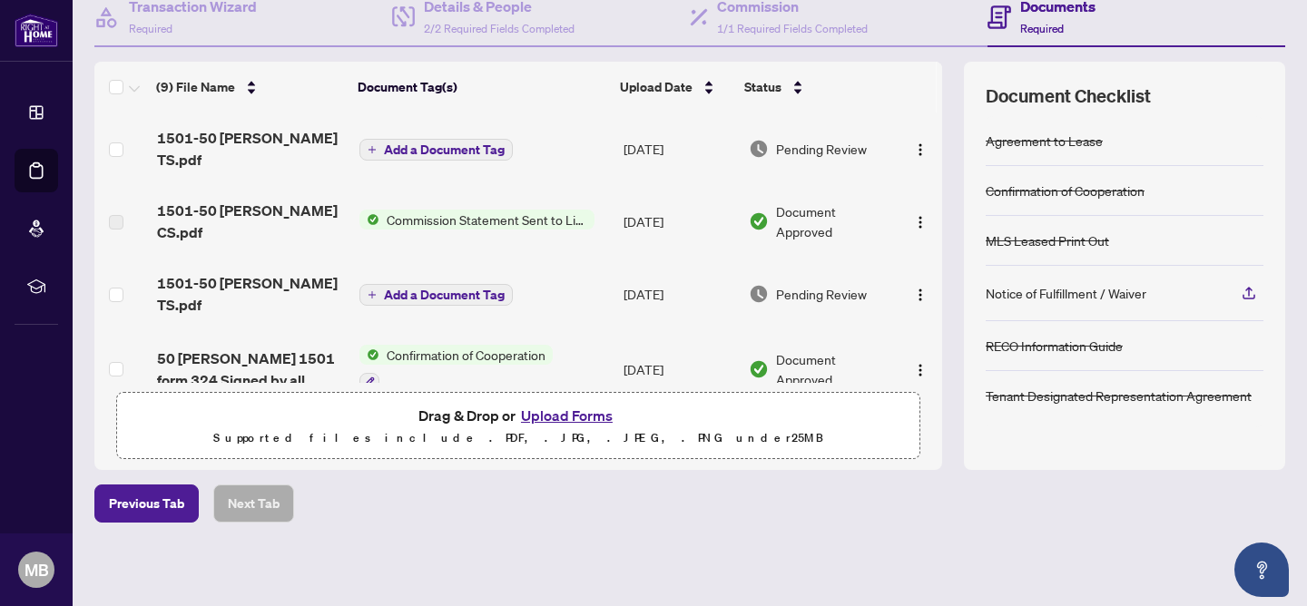
click at [479, 143] on span "Add a Document Tag" at bounding box center [444, 149] width 121 height 13
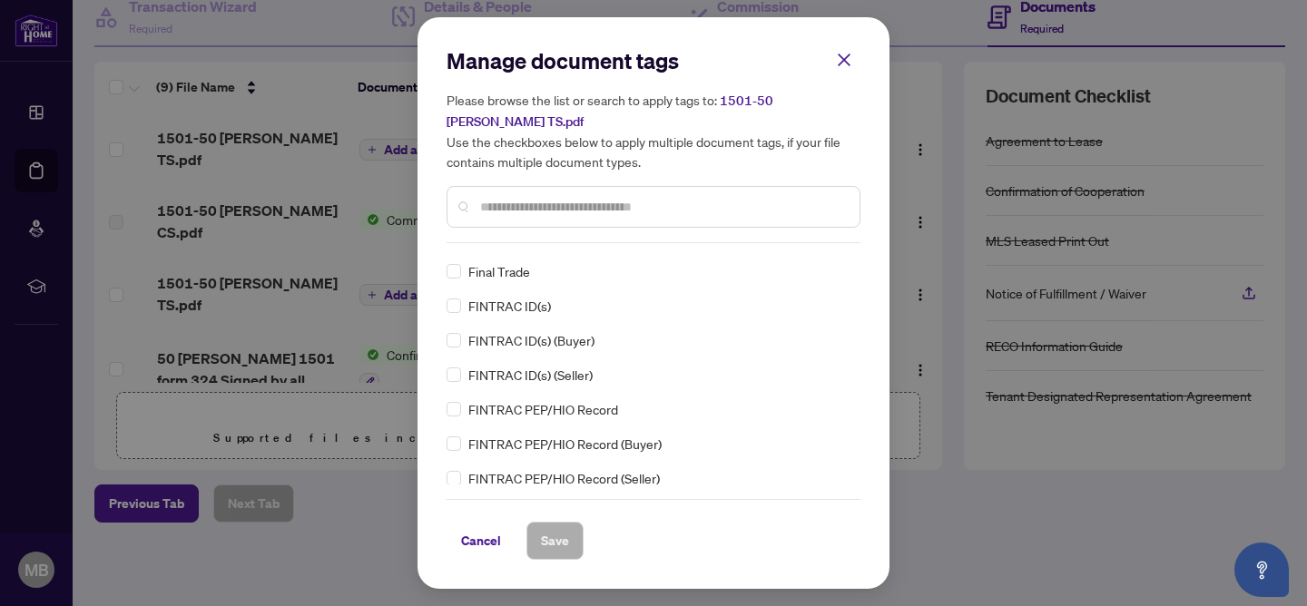
scroll to position [1996, 0]
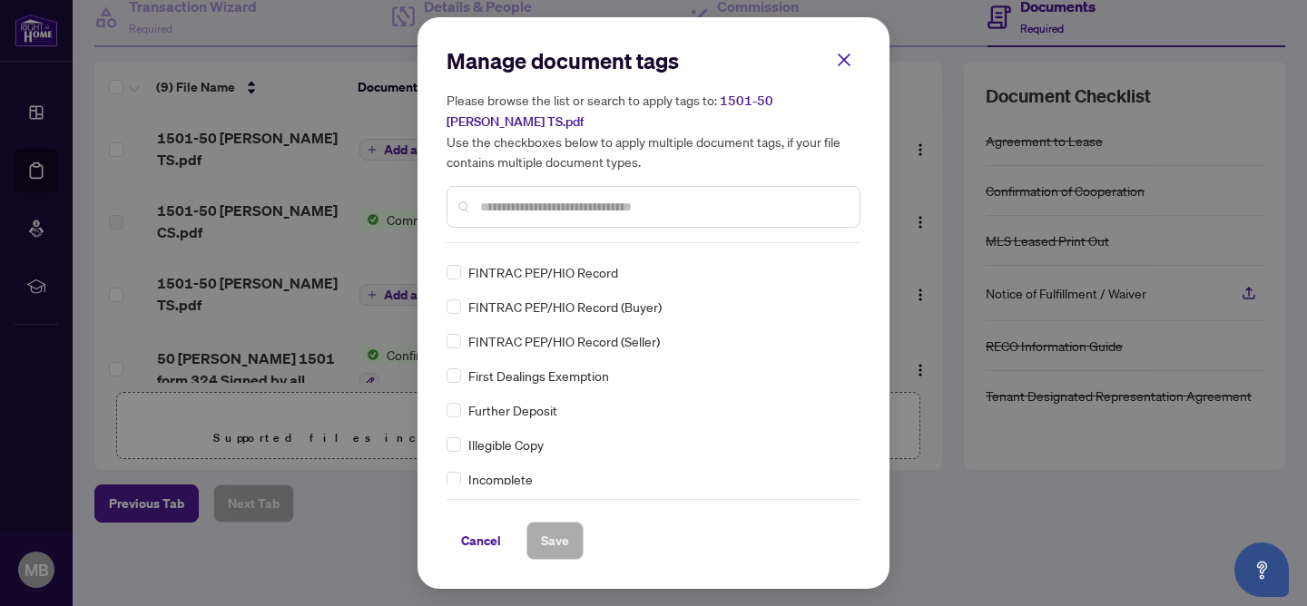
click at [550, 217] on div at bounding box center [653, 207] width 414 height 42
click at [549, 207] on input "text" at bounding box center [662, 207] width 365 height 20
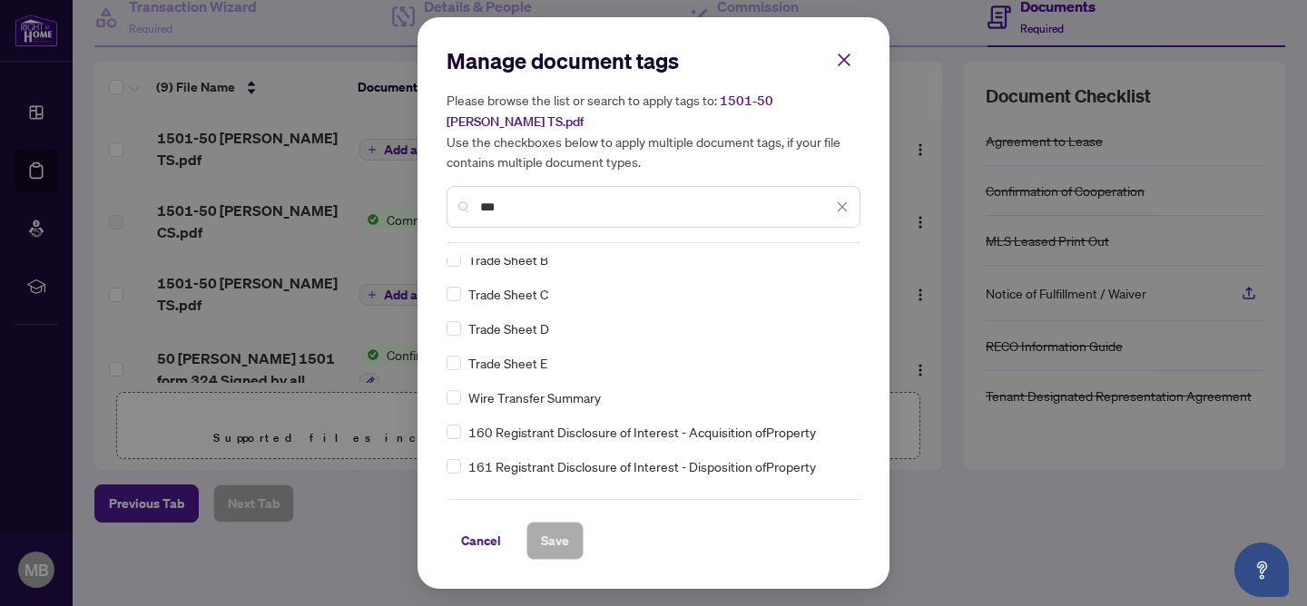
scroll to position [424, 0]
type input "***"
click at [849, 64] on icon "close" at bounding box center [844, 60] width 16 height 16
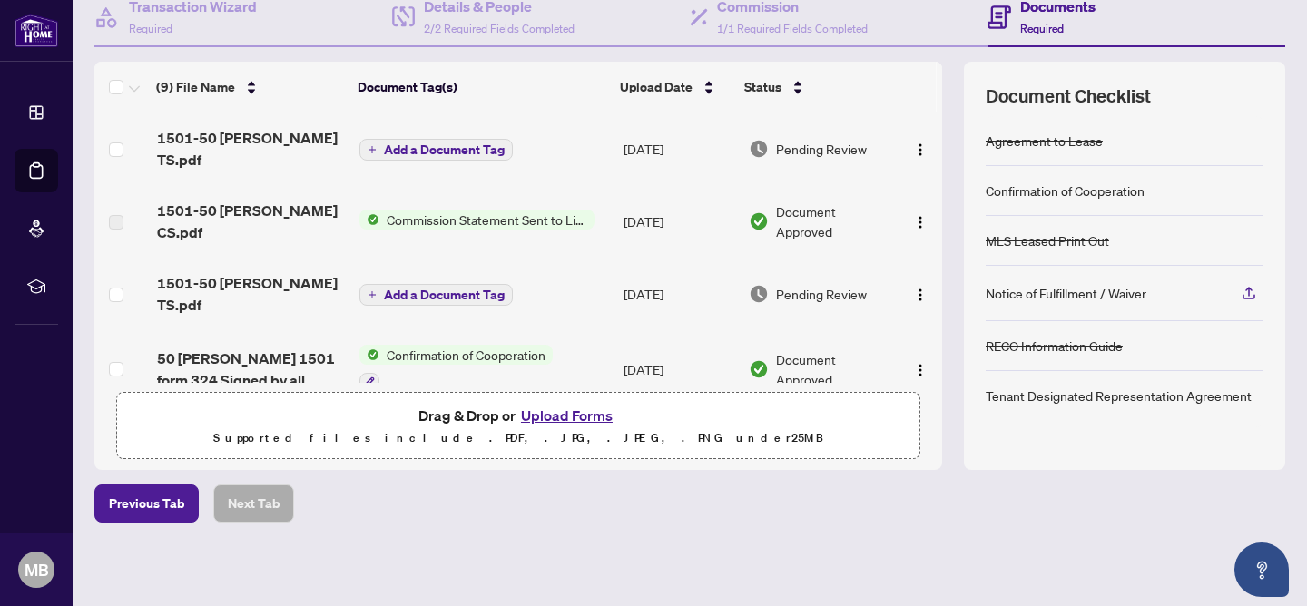
click at [456, 144] on span "Add a Document Tag" at bounding box center [444, 149] width 121 height 13
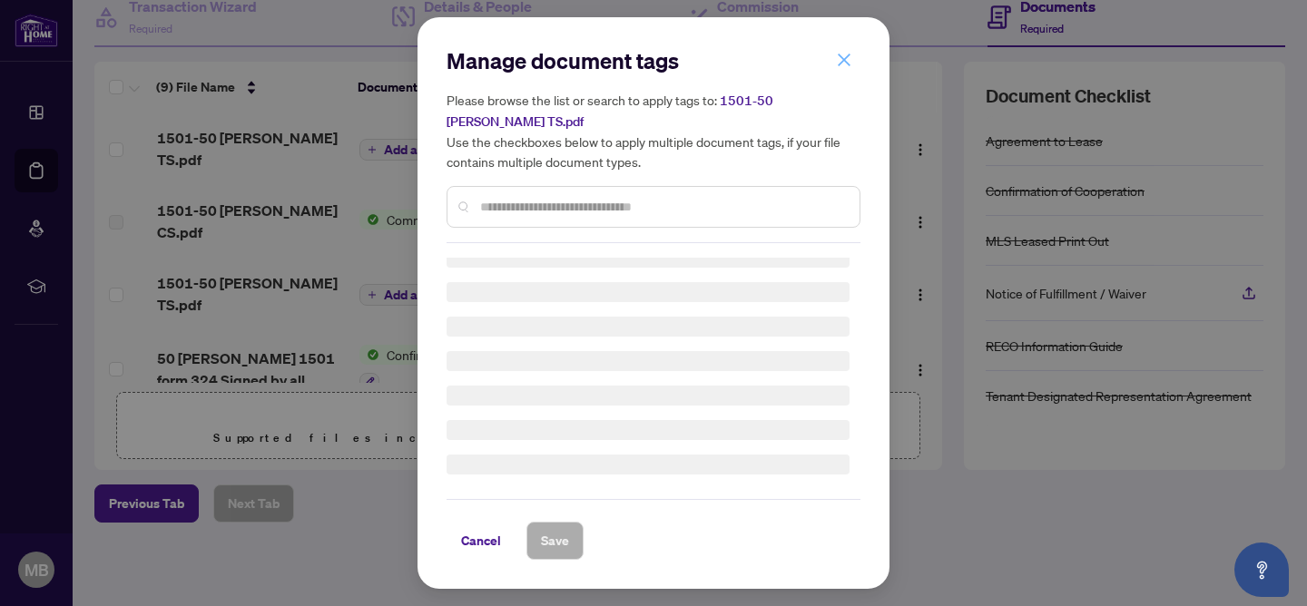
click at [848, 57] on icon "close" at bounding box center [844, 60] width 13 height 13
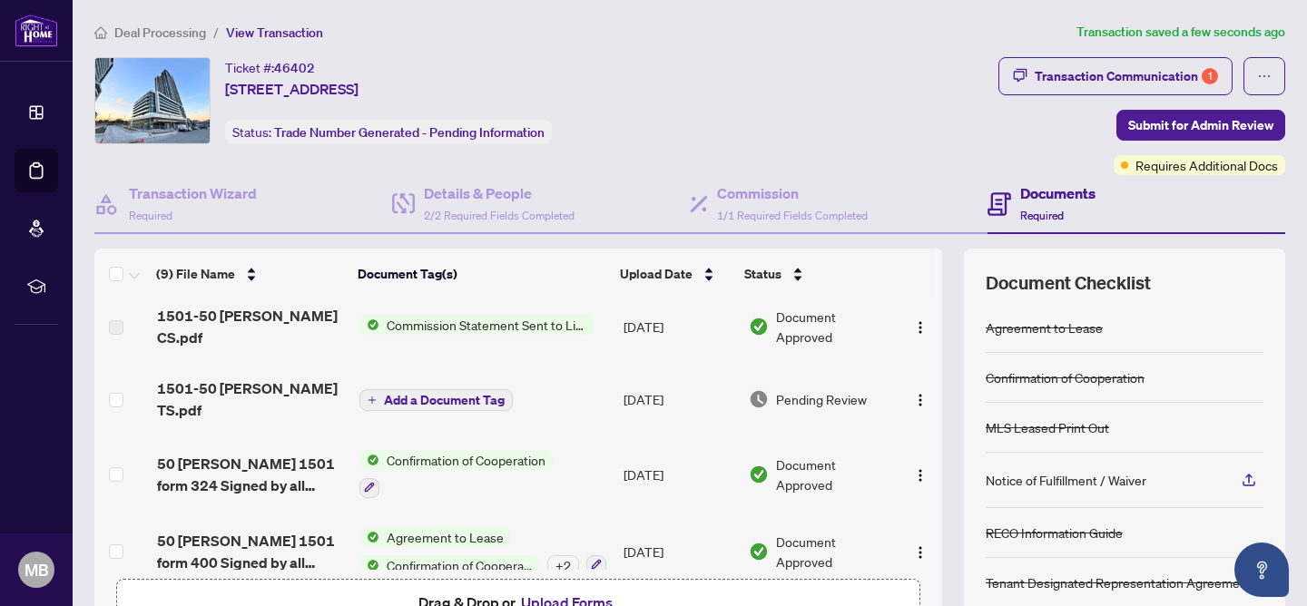
scroll to position [137, 0]
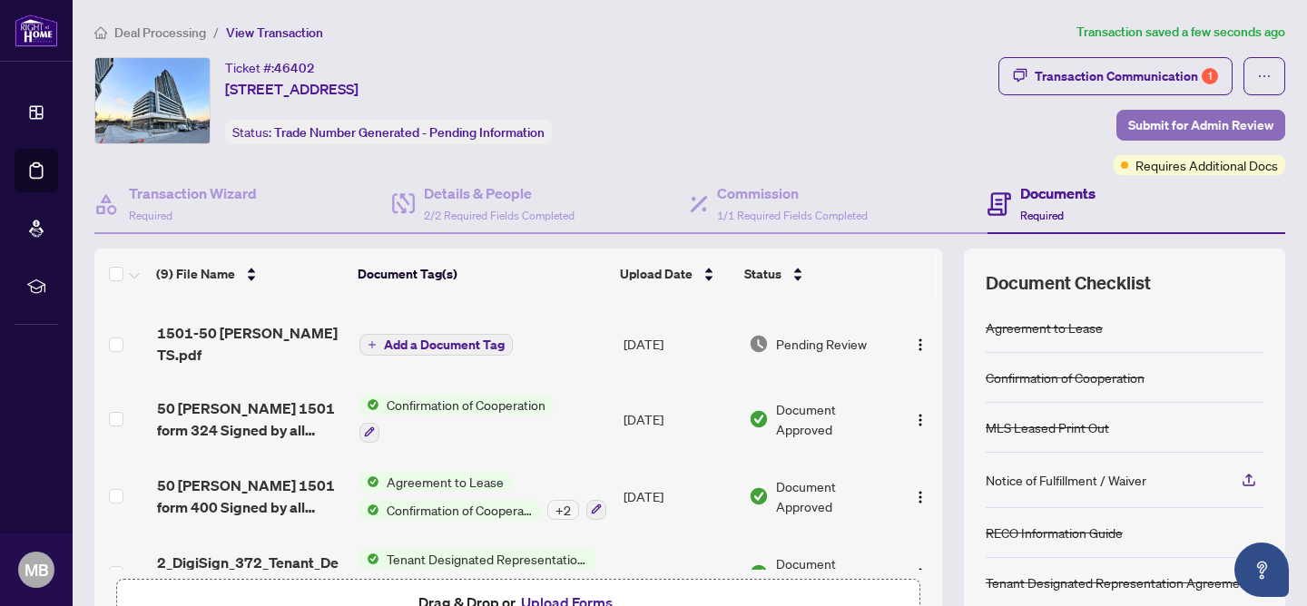
click at [1211, 126] on span "Submit for Admin Review" at bounding box center [1200, 125] width 145 height 29
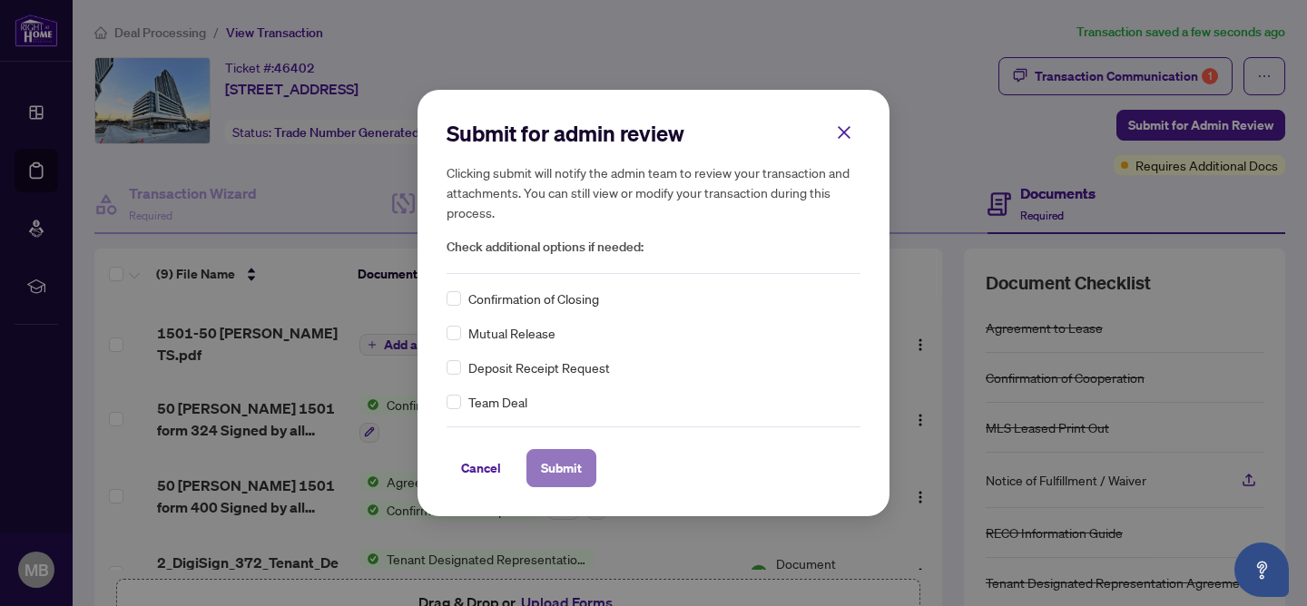
click at [558, 468] on span "Submit" at bounding box center [561, 468] width 41 height 29
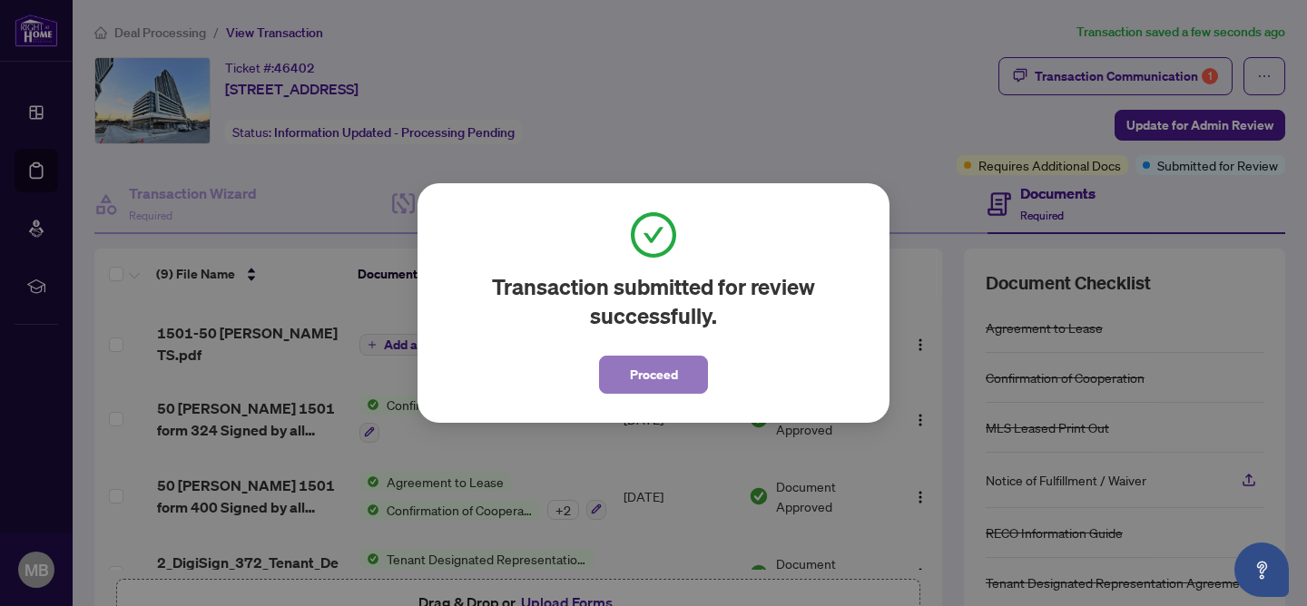
click at [677, 382] on span "Proceed" at bounding box center [654, 374] width 48 height 29
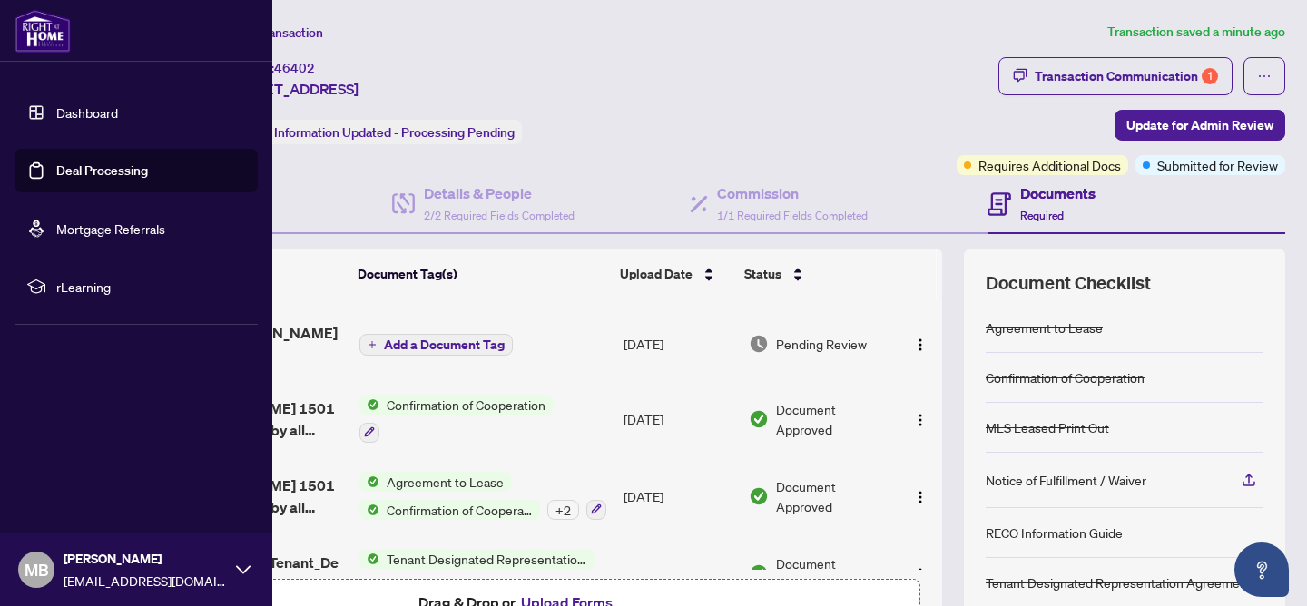
click at [101, 168] on link "Deal Processing" at bounding box center [102, 170] width 92 height 16
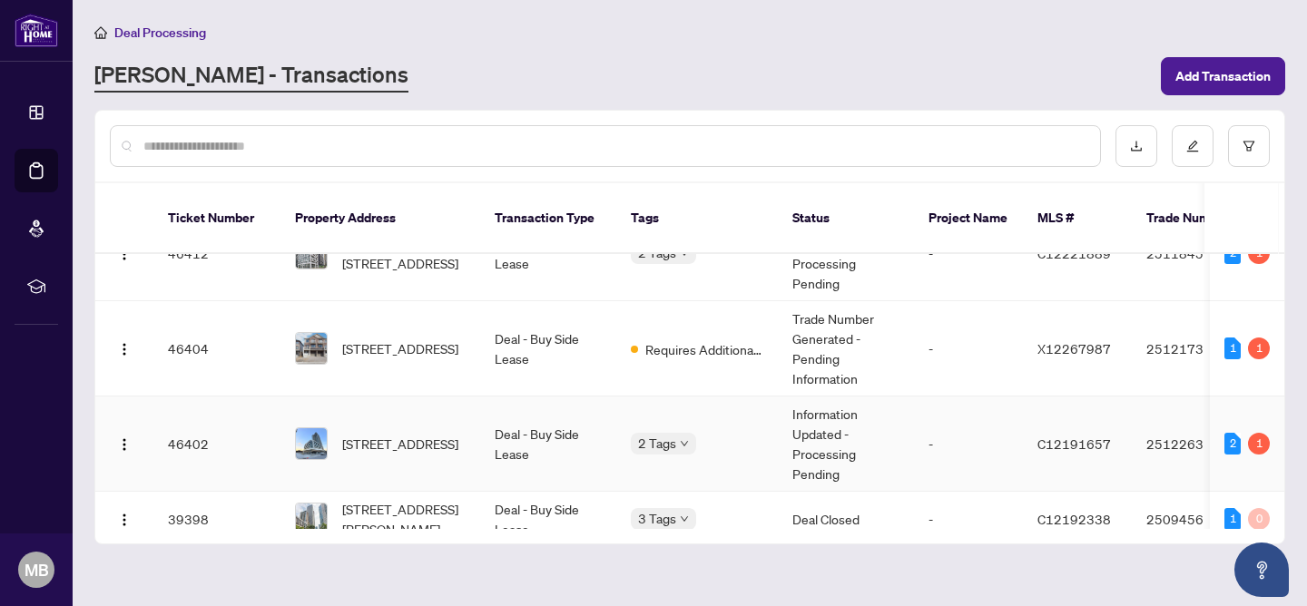
scroll to position [204, 0]
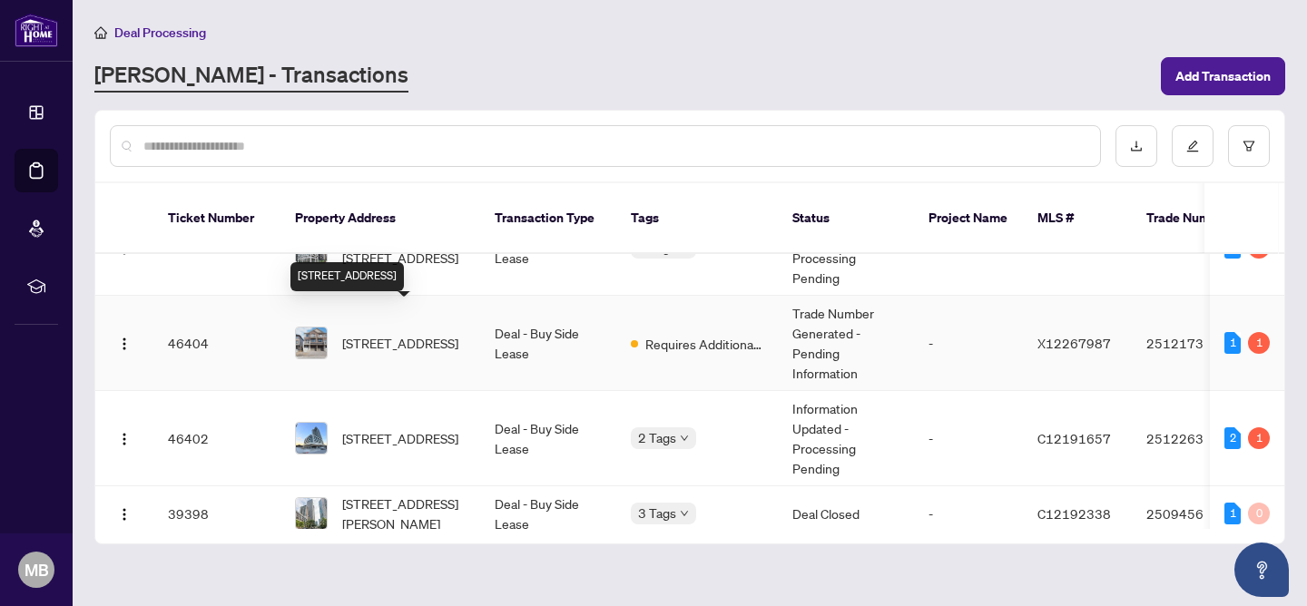
click at [411, 333] on span "[STREET_ADDRESS]" at bounding box center [400, 343] width 116 height 20
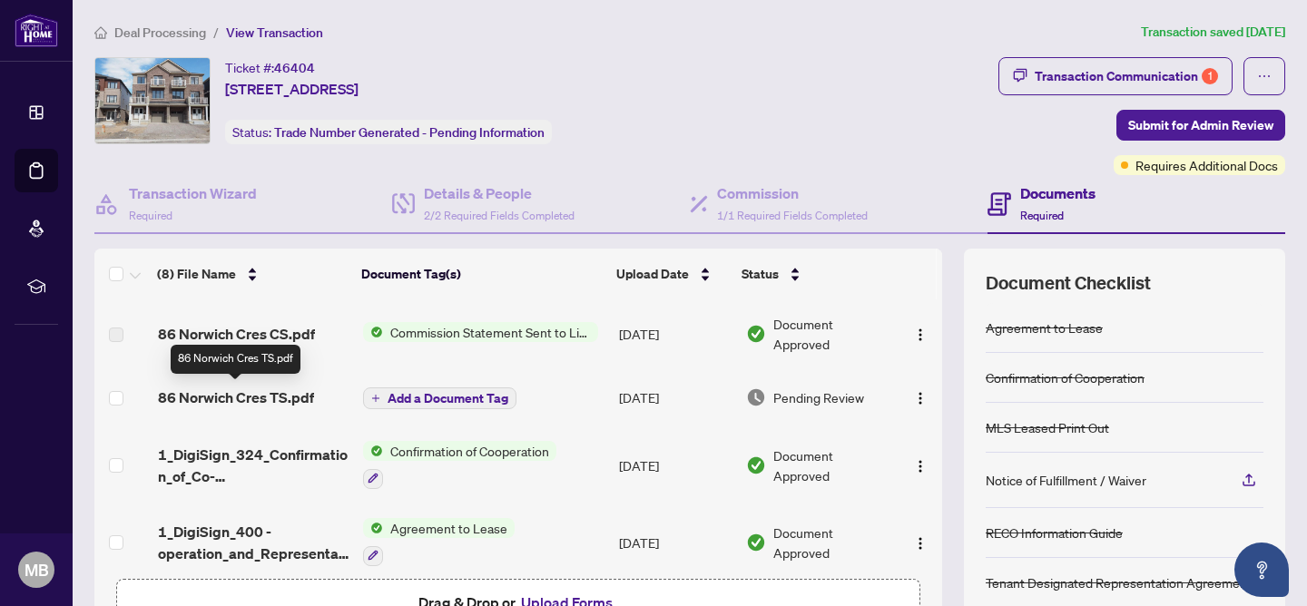
click at [286, 396] on span "86 Norwich Cres TS.pdf" at bounding box center [236, 398] width 156 height 22
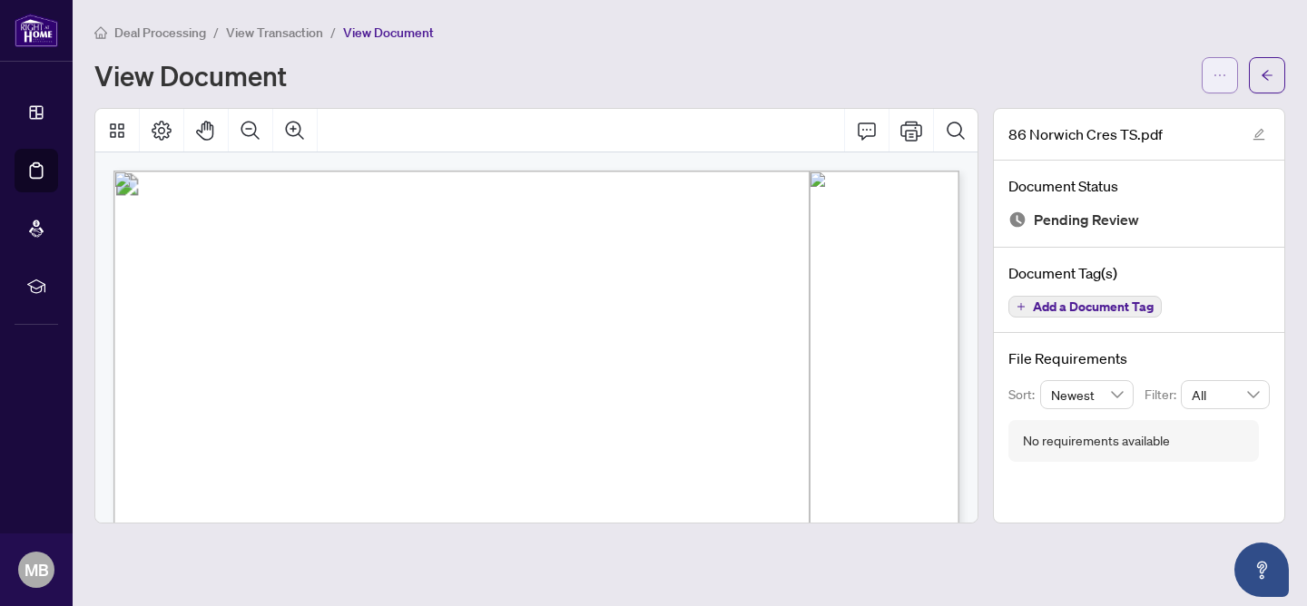
click at [1213, 79] on icon "ellipsis" at bounding box center [1219, 75] width 15 height 15
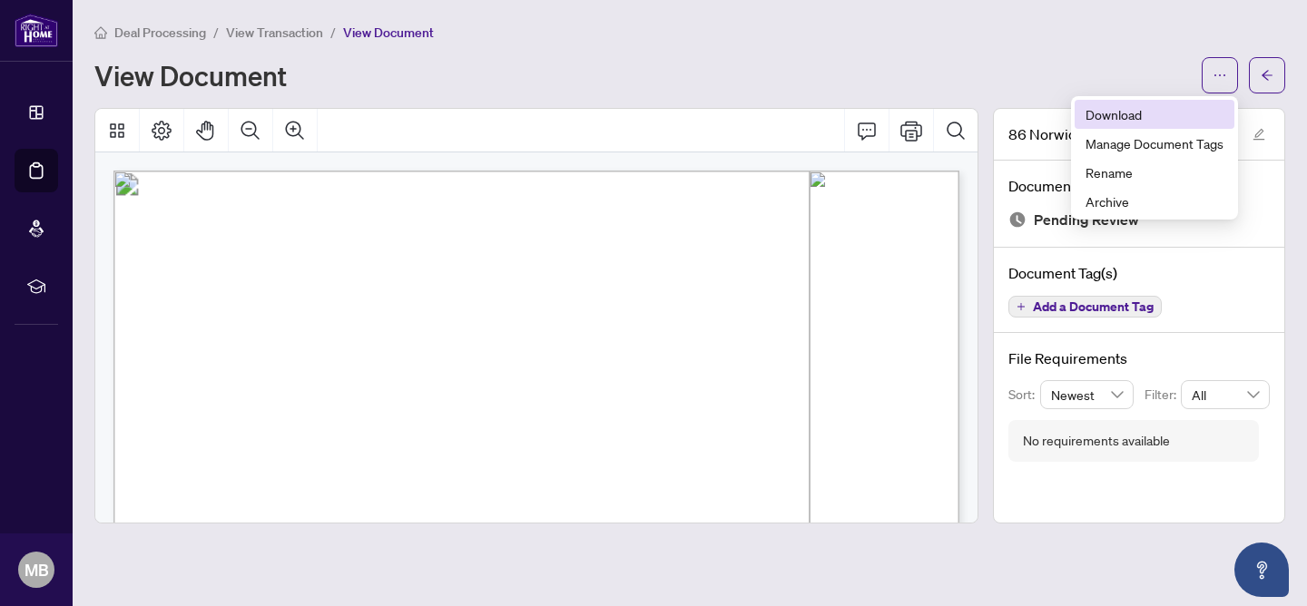
click at [1133, 120] on span "Download" at bounding box center [1154, 114] width 138 height 20
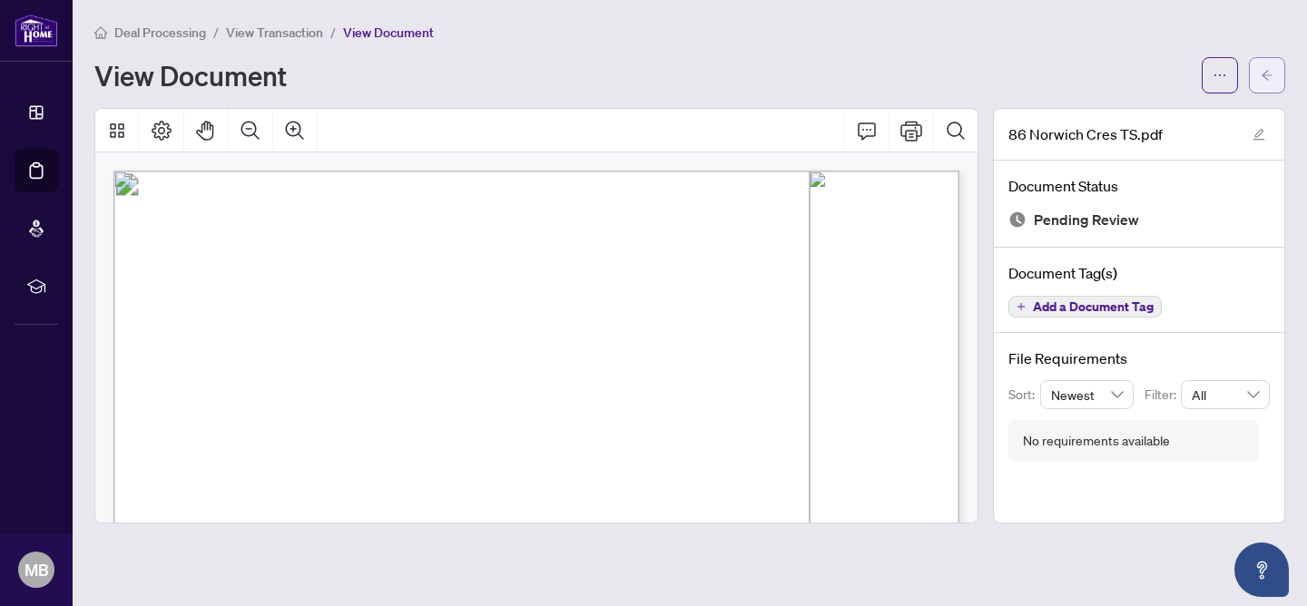
click at [1266, 80] on icon "arrow-left" at bounding box center [1267, 75] width 13 height 13
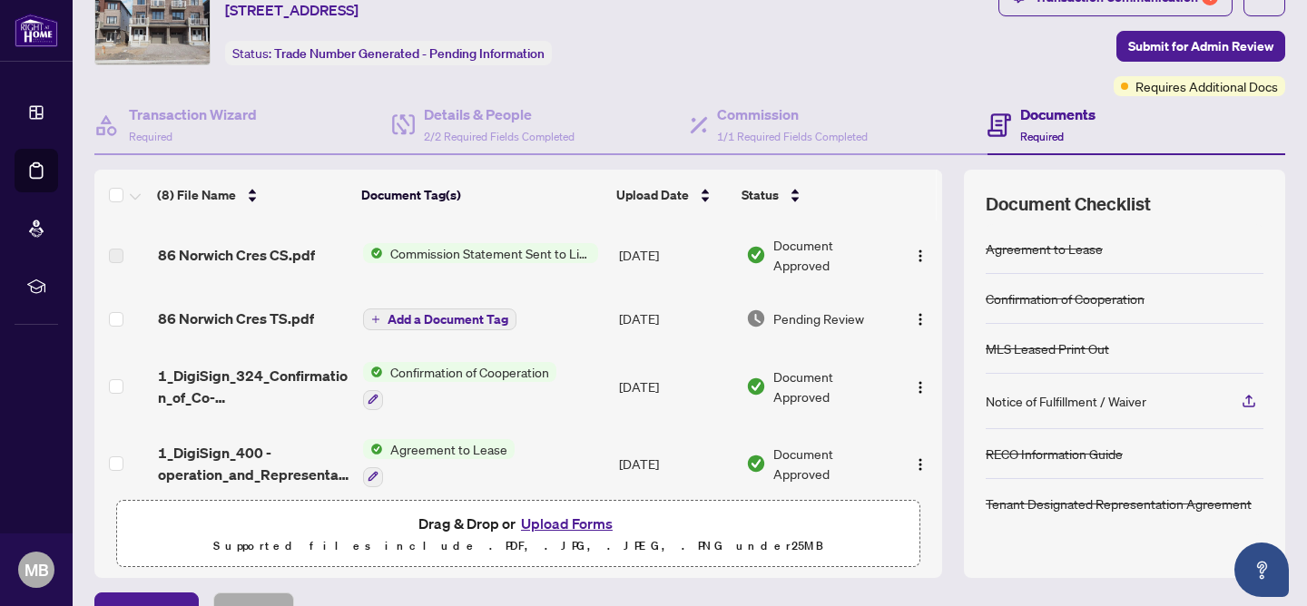
scroll to position [187, 0]
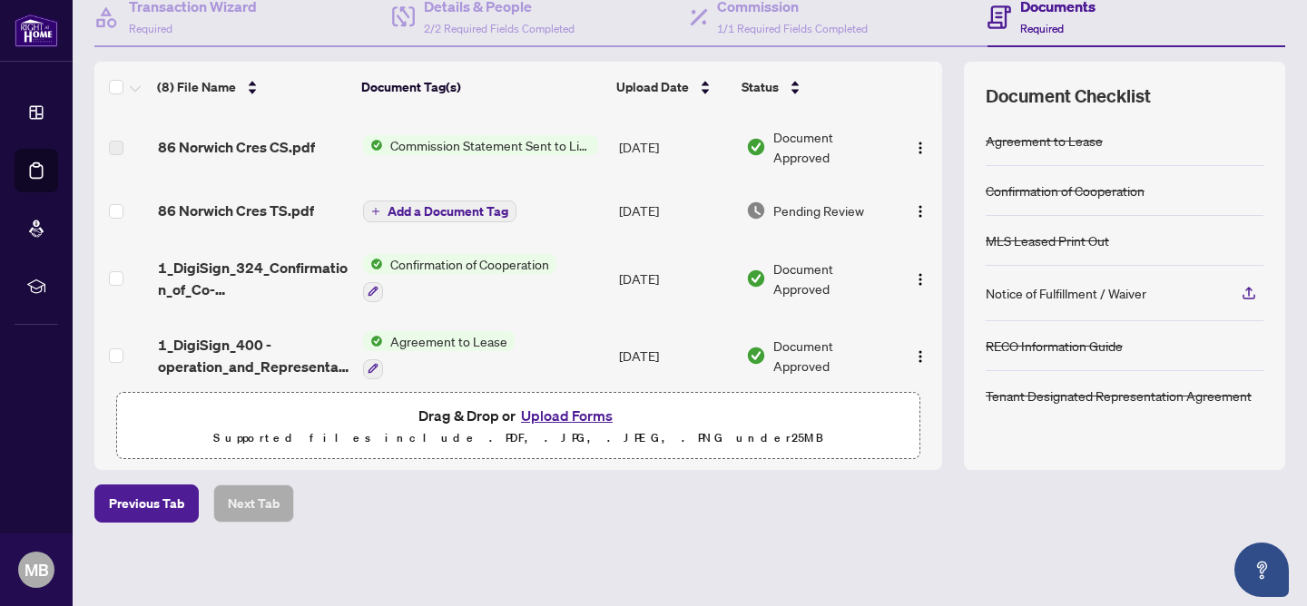
click at [561, 418] on button "Upload Forms" at bounding box center [566, 416] width 103 height 24
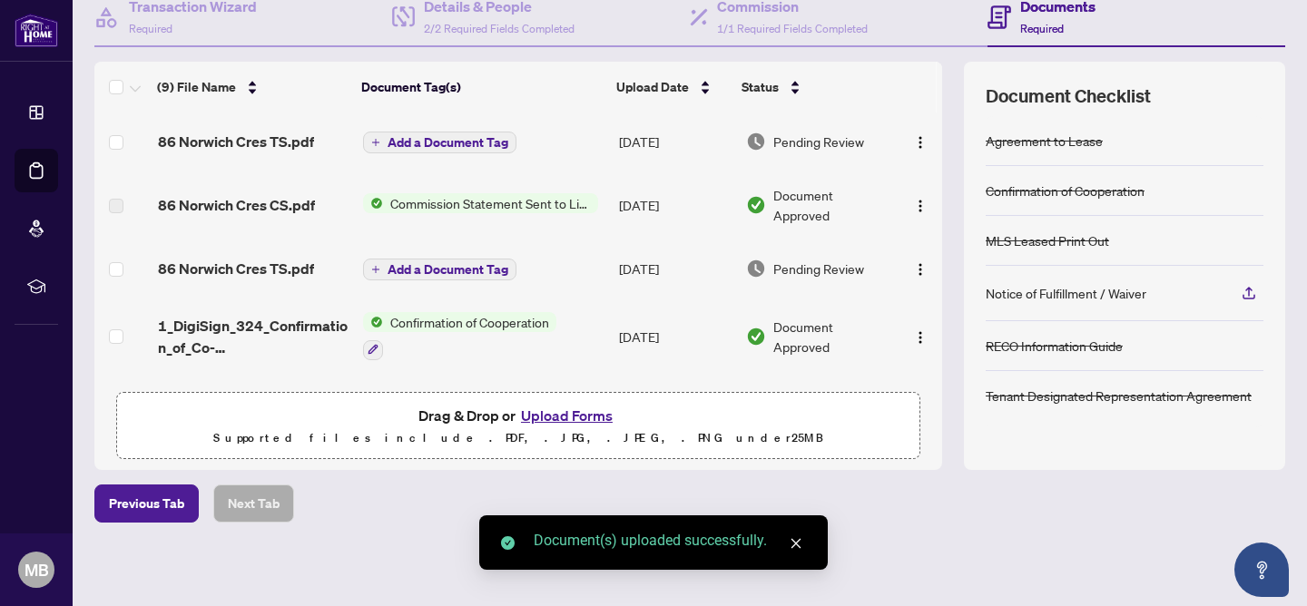
scroll to position [0, 0]
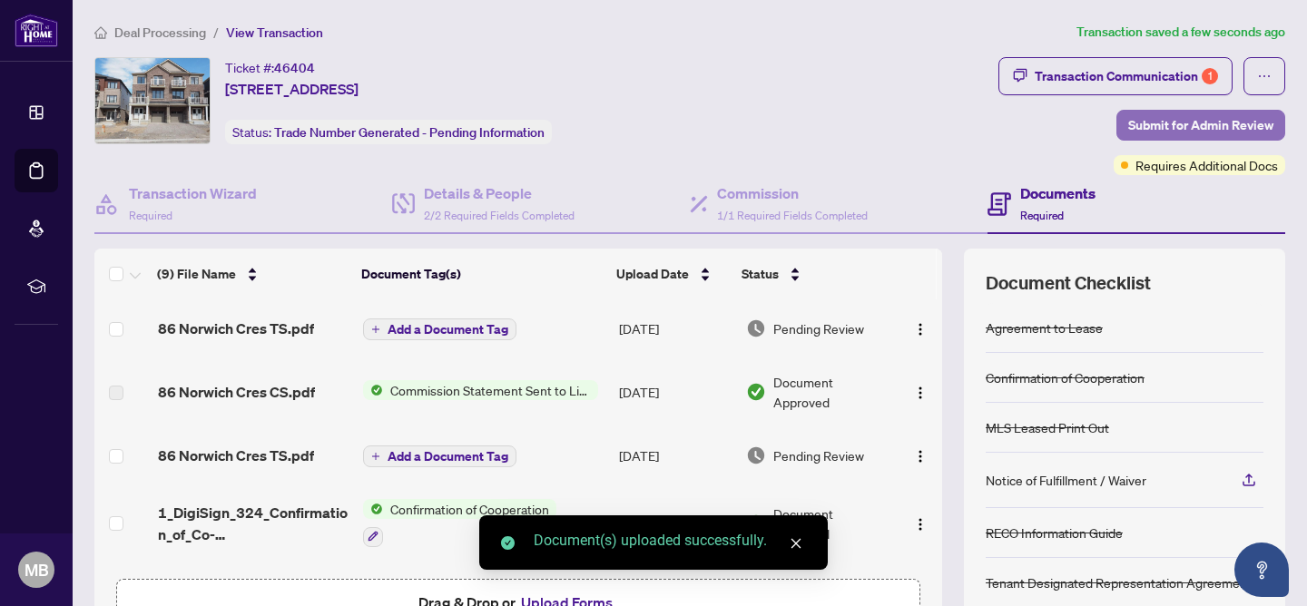
click at [1215, 123] on span "Submit for Admin Review" at bounding box center [1200, 125] width 145 height 29
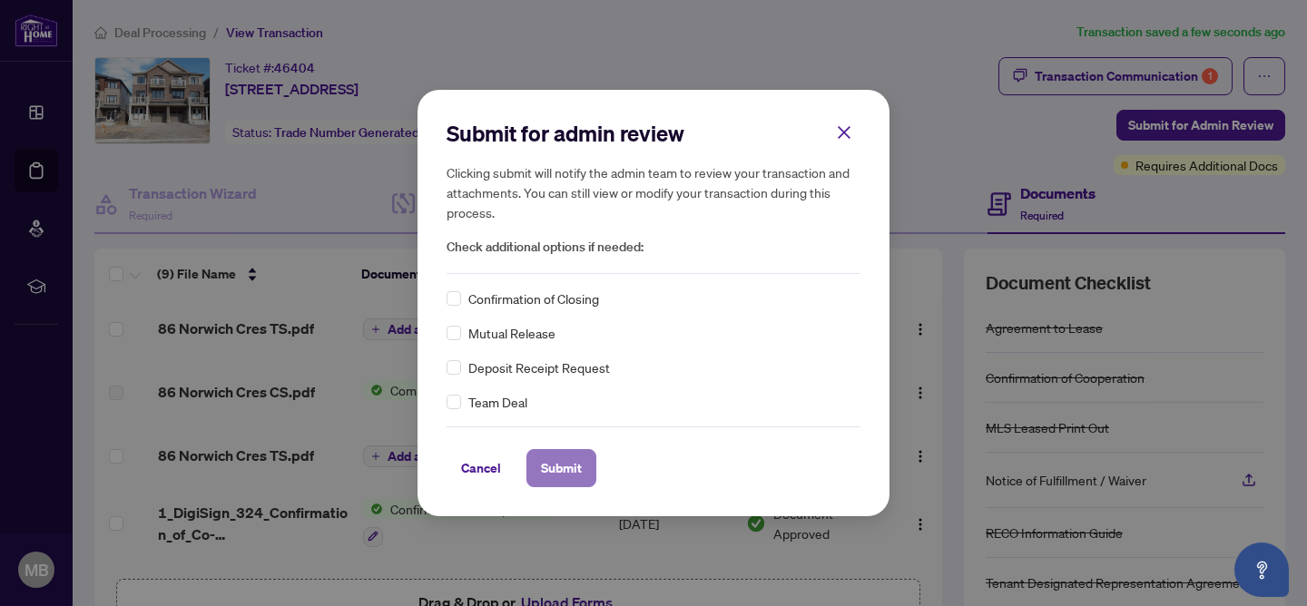
click at [575, 459] on span "Submit" at bounding box center [561, 468] width 41 height 29
